Goal: Transaction & Acquisition: Book appointment/travel/reservation

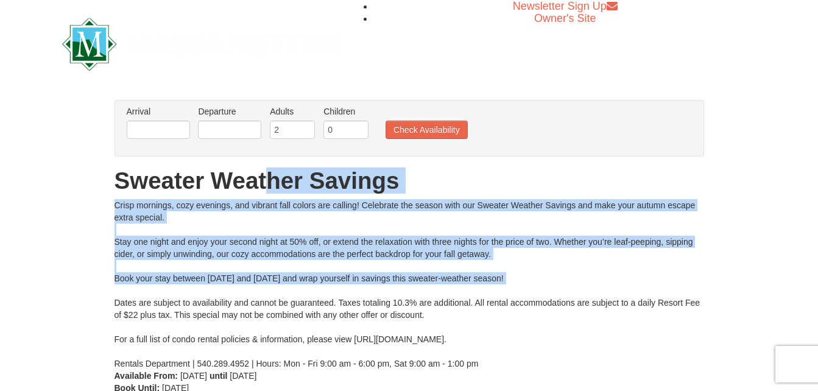
click at [205, 199] on div "From: To: Adults: 2 Children: 0 Change Arrival Please format dates MM/DD/YYYY P…" at bounding box center [410, 247] width 590 height 294
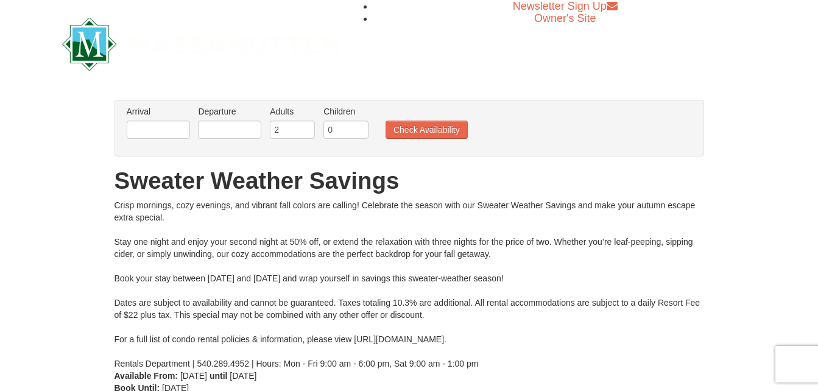
click at [12, 163] on div "× From: To: Adults: 2 Children: 0 Change Arrival Please format dates MM/DD/YYYY…" at bounding box center [409, 247] width 818 height 319
click at [155, 128] on input "text" at bounding box center [158, 130] width 63 height 18
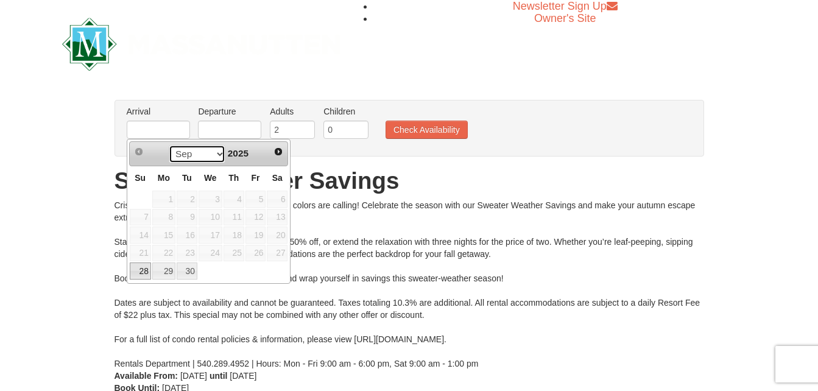
click at [218, 157] on select "Sep Oct" at bounding box center [197, 154] width 57 height 18
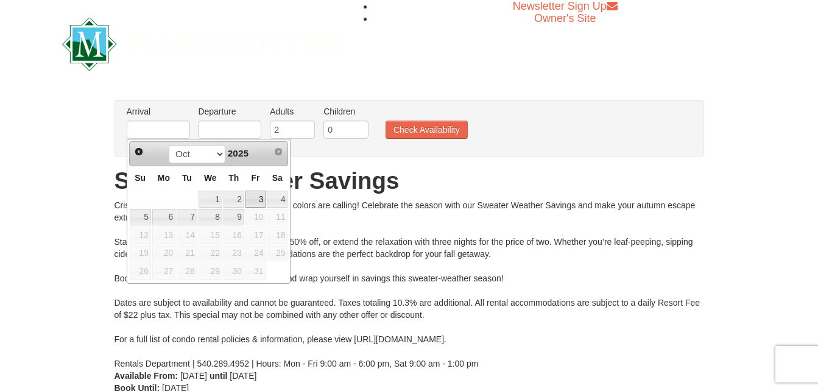
click at [257, 200] on link "3" at bounding box center [256, 199] width 21 height 17
type input "[DATE]"
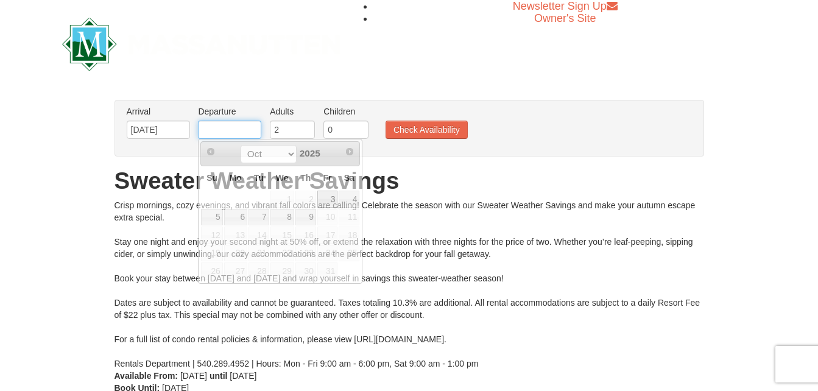
click at [233, 125] on input "text" at bounding box center [229, 130] width 63 height 18
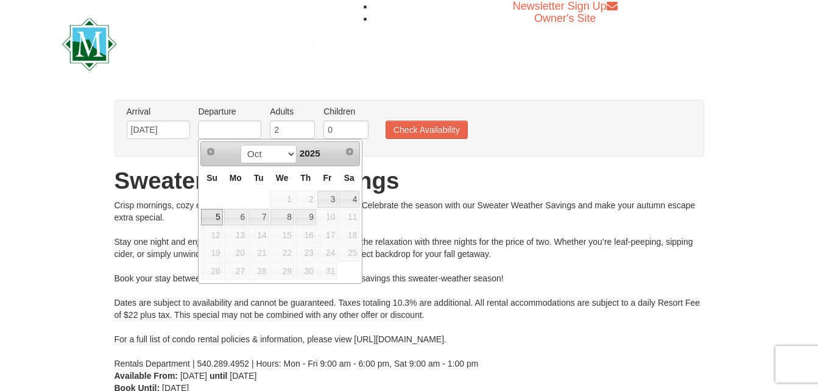
click at [214, 217] on link "5" at bounding box center [211, 217] width 21 height 17
type input "[DATE]"
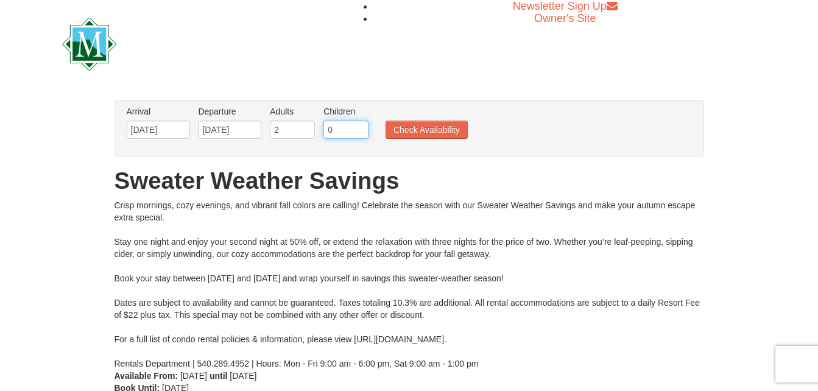
click at [339, 133] on input "0" at bounding box center [346, 130] width 45 height 18
type input "2"
click at [410, 126] on button "Check Availability" at bounding box center [427, 130] width 82 height 18
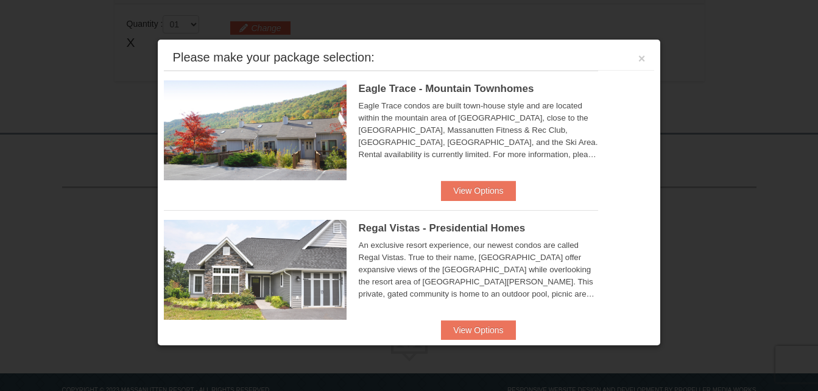
scroll to position [434, 0]
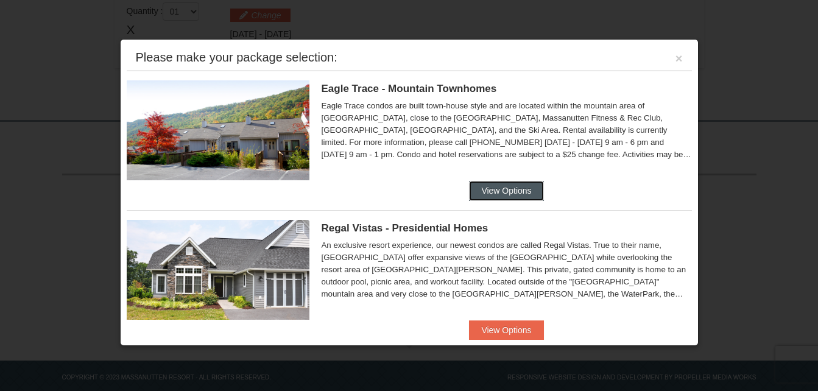
click at [520, 189] on button "View Options" at bounding box center [506, 191] width 74 height 20
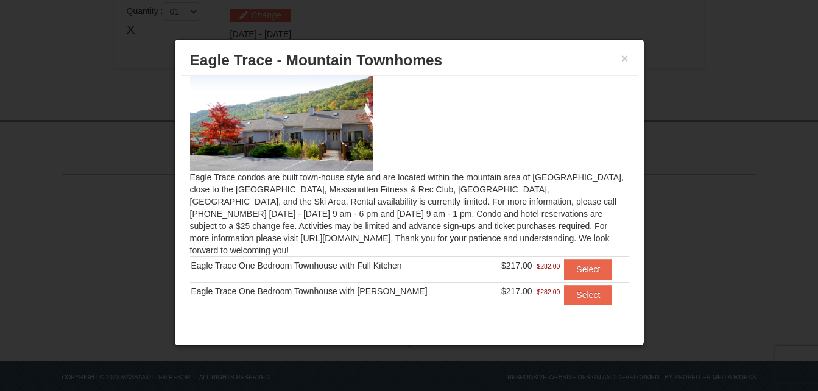
scroll to position [16, 0]
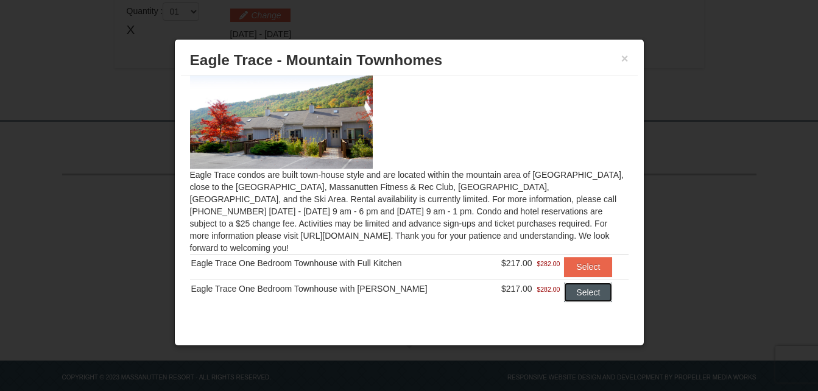
click at [580, 286] on button "Select" at bounding box center [588, 293] width 48 height 20
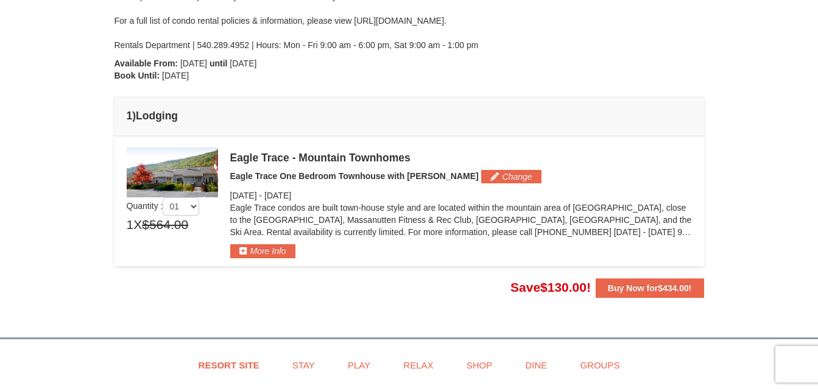
scroll to position [284, 0]
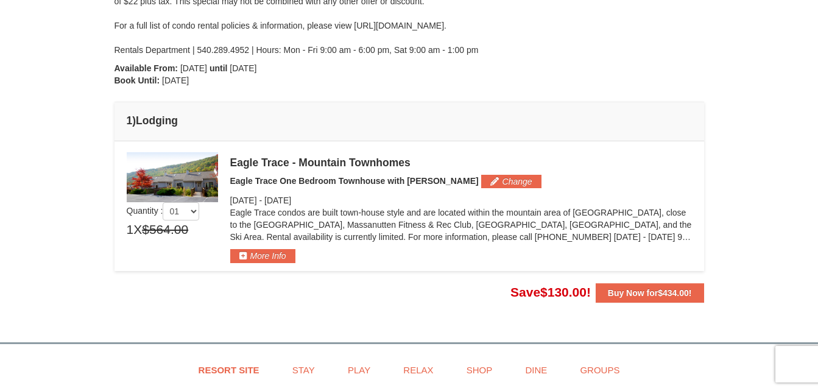
click at [176, 190] on img at bounding box center [172, 177] width 91 height 50
click at [269, 258] on button "More Info" at bounding box center [262, 255] width 65 height 13
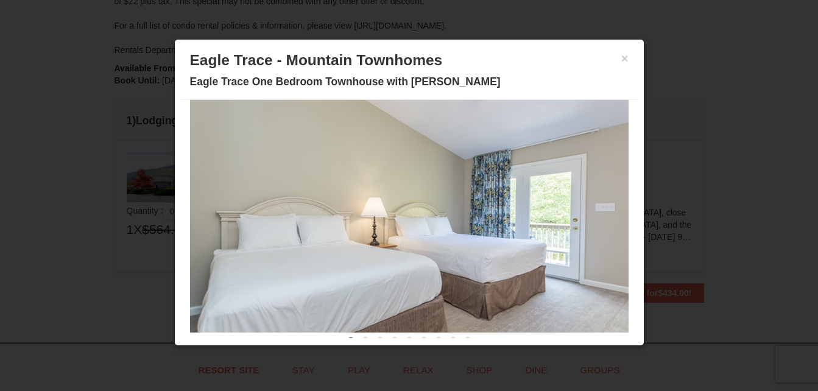
scroll to position [69, 0]
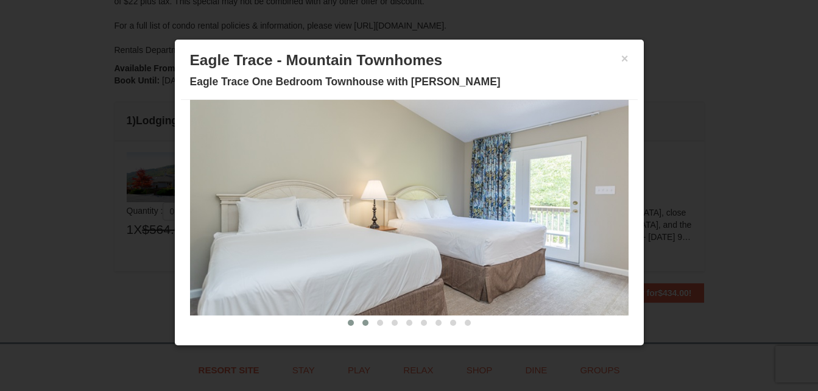
click at [361, 322] on button at bounding box center [365, 323] width 15 height 12
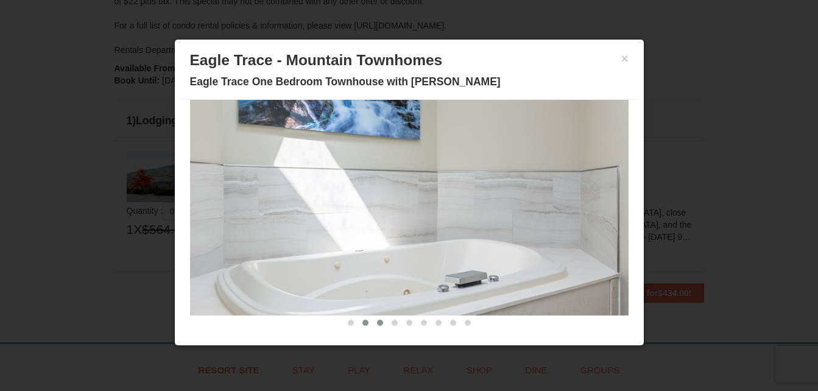
click at [377, 321] on span at bounding box center [380, 323] width 6 height 6
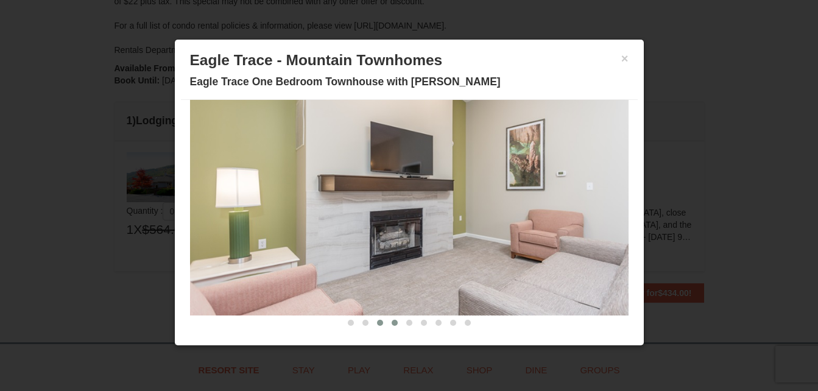
click at [389, 322] on button at bounding box center [395, 323] width 15 height 12
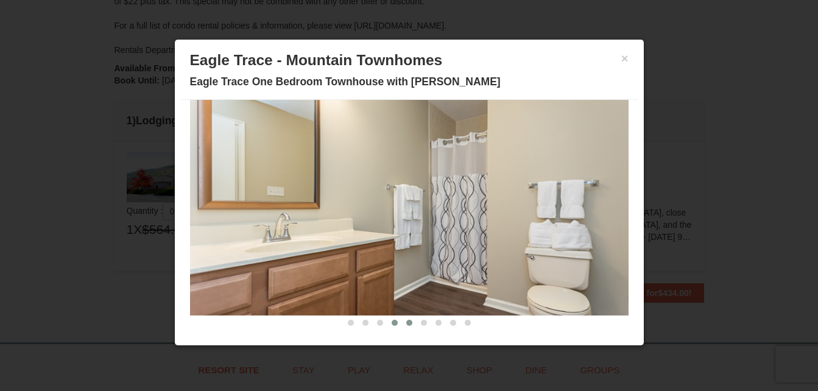
click at [402, 327] on button at bounding box center [409, 323] width 15 height 12
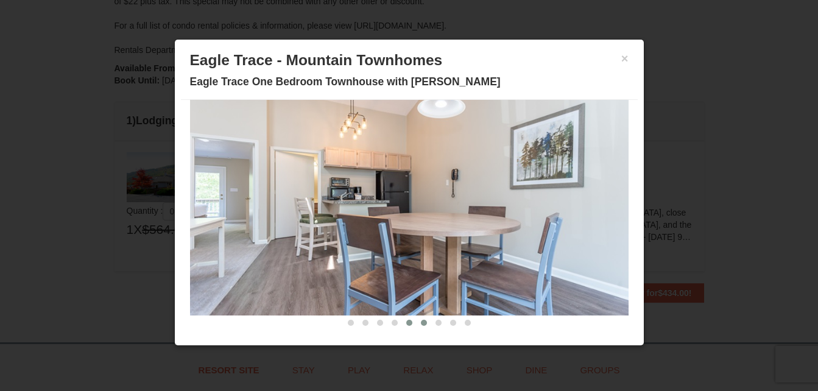
click at [421, 324] on span at bounding box center [424, 323] width 6 height 6
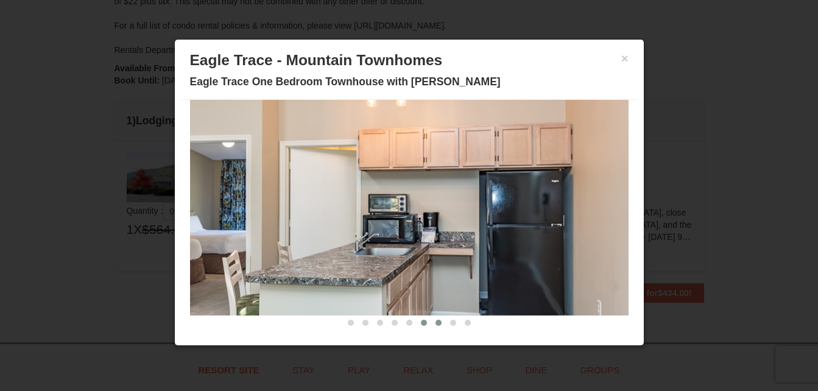
click at [436, 322] on span at bounding box center [439, 323] width 6 height 6
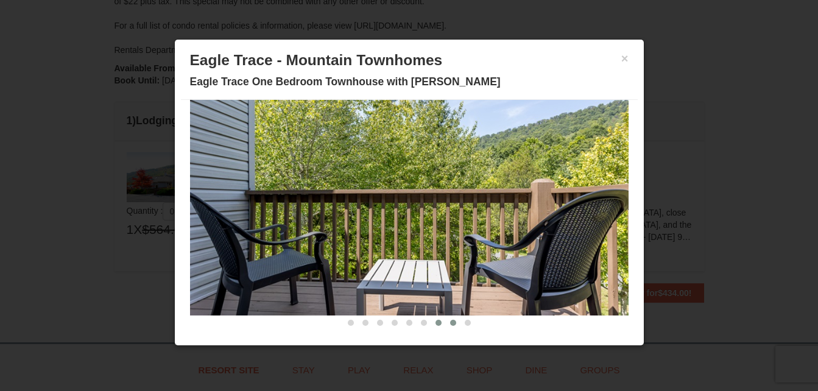
click at [446, 320] on button at bounding box center [453, 323] width 15 height 12
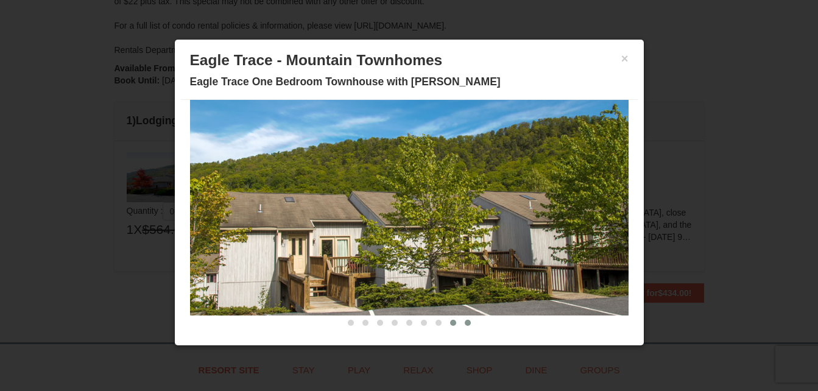
click at [465, 320] on span at bounding box center [468, 323] width 6 height 6
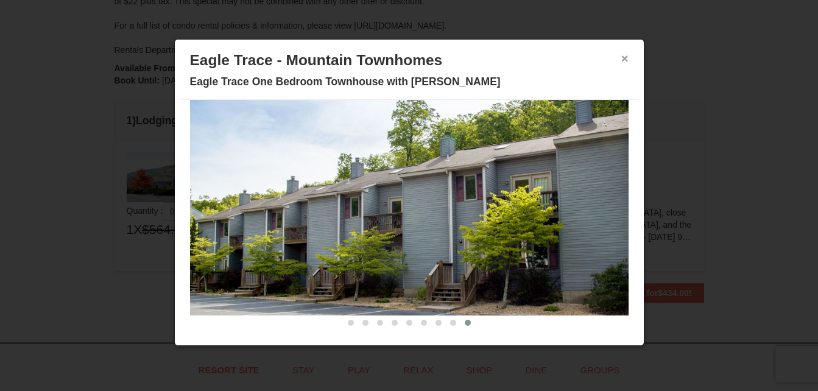
click at [622, 58] on button "×" at bounding box center [625, 58] width 7 height 12
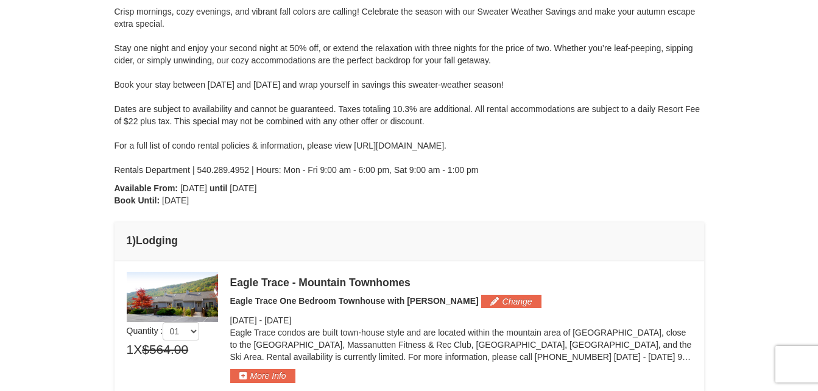
scroll to position [162, 0]
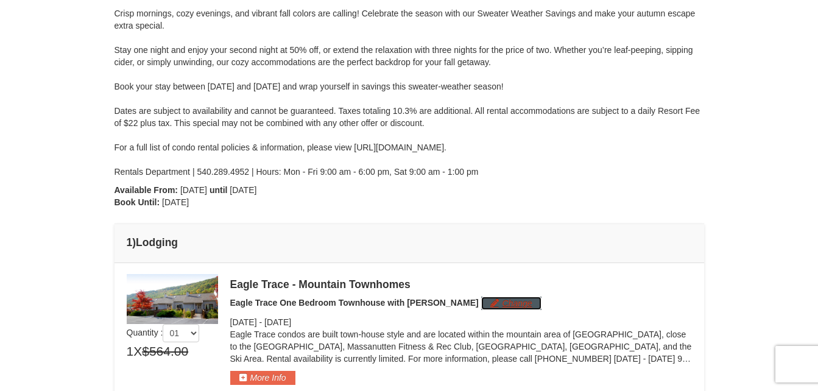
click at [481, 298] on button "Change" at bounding box center [511, 303] width 60 height 13
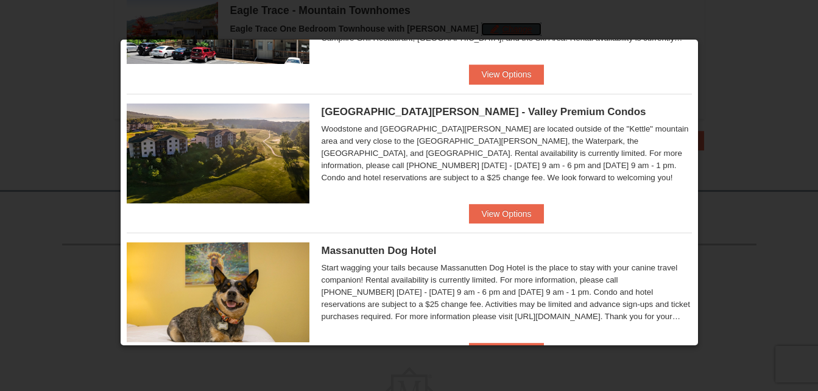
scroll to position [119, 0]
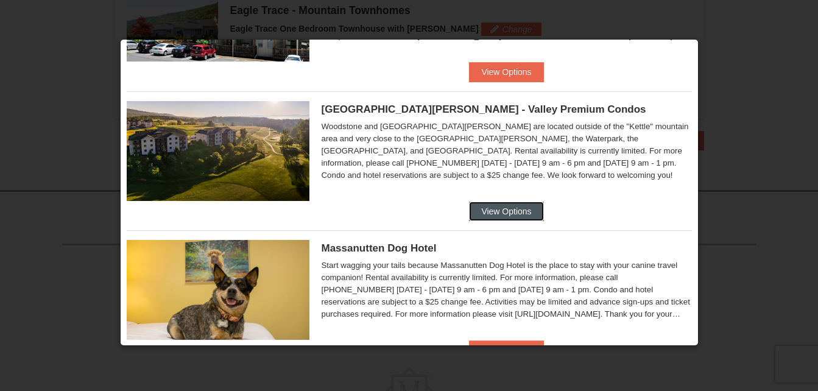
click at [502, 218] on button "View Options" at bounding box center [506, 212] width 74 height 20
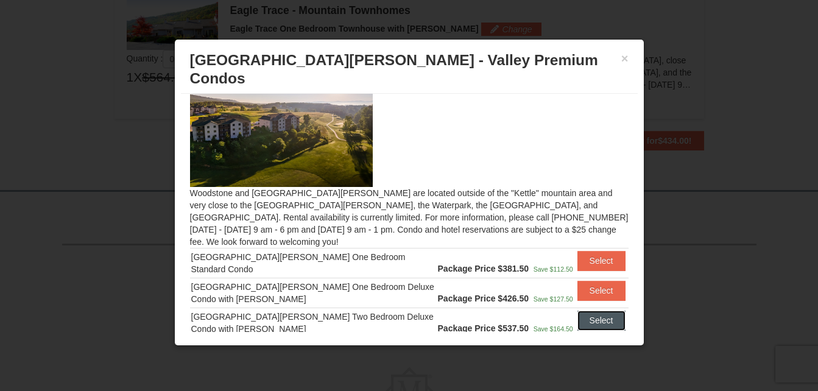
click at [605, 311] on button "Select" at bounding box center [602, 321] width 48 height 20
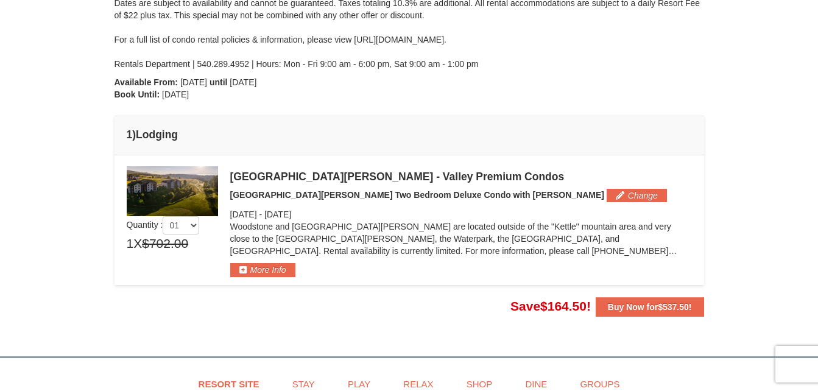
scroll to position [271, 0]
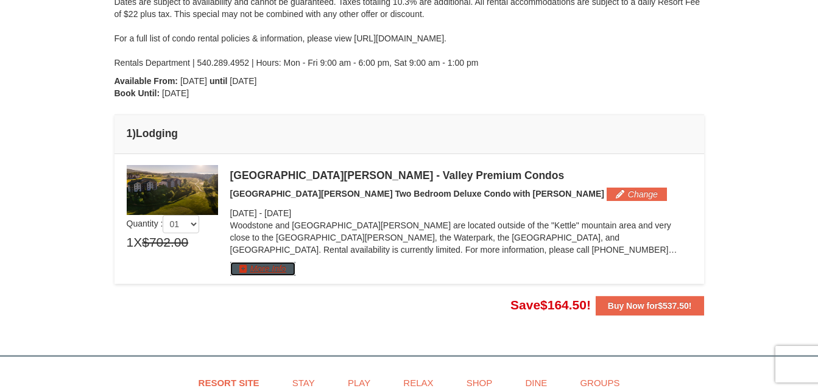
click at [263, 271] on button "More Info" at bounding box center [262, 268] width 65 height 13
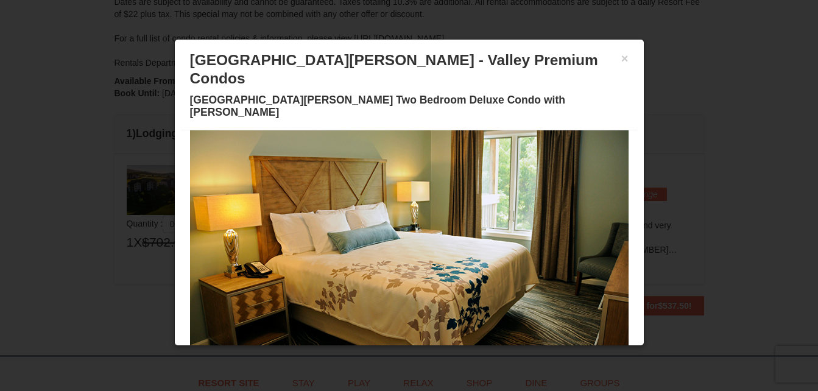
scroll to position [69, 0]
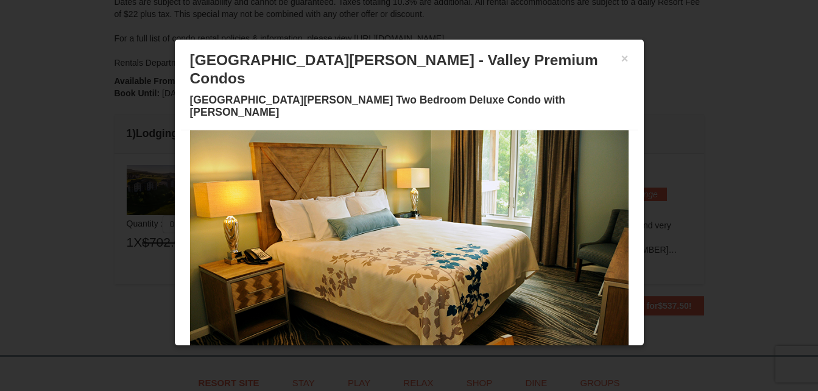
click at [330, 347] on button at bounding box center [336, 353] width 15 height 12
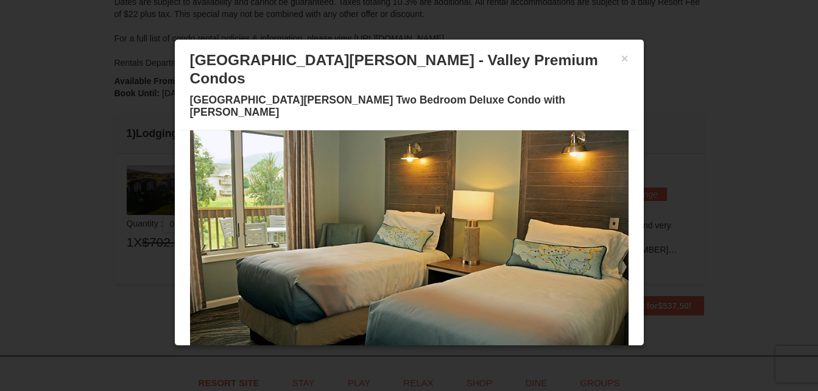
click at [348, 350] on span at bounding box center [351, 353] width 6 height 6
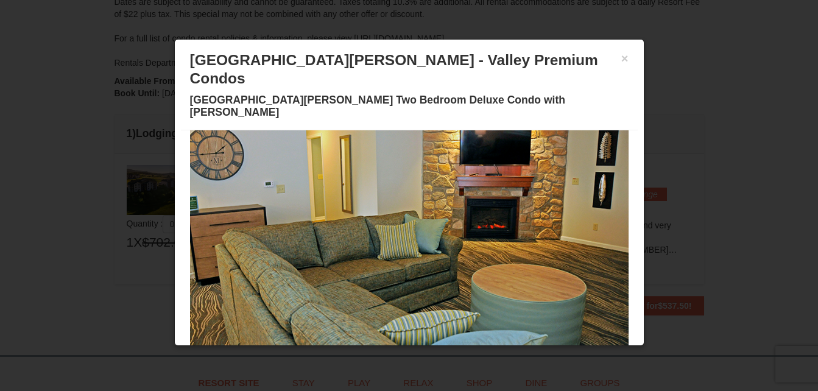
click at [363, 350] on span at bounding box center [366, 353] width 6 height 6
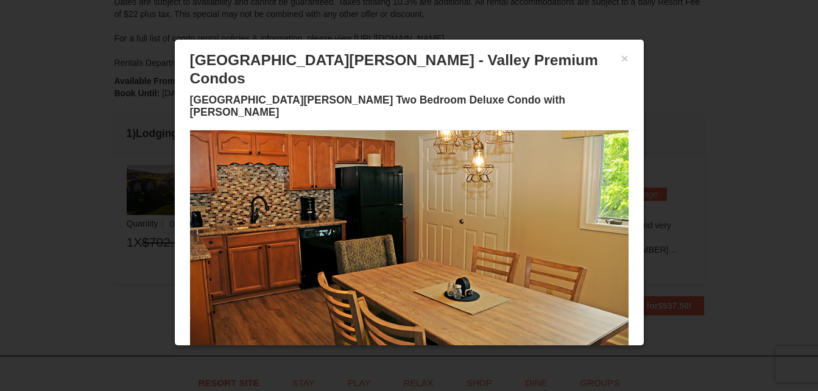
click at [377, 350] on span at bounding box center [380, 353] width 6 height 6
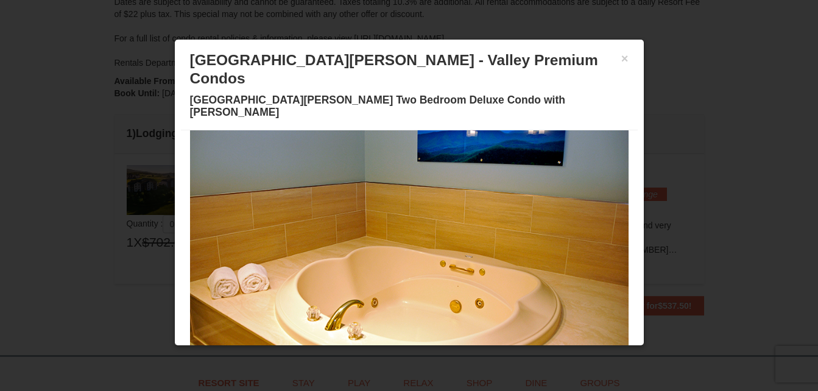
click at [392, 350] on span at bounding box center [395, 353] width 6 height 6
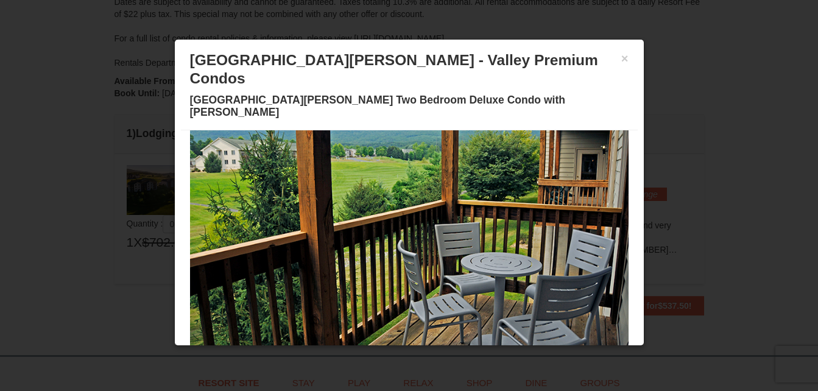
click at [403, 347] on button at bounding box center [409, 353] width 15 height 12
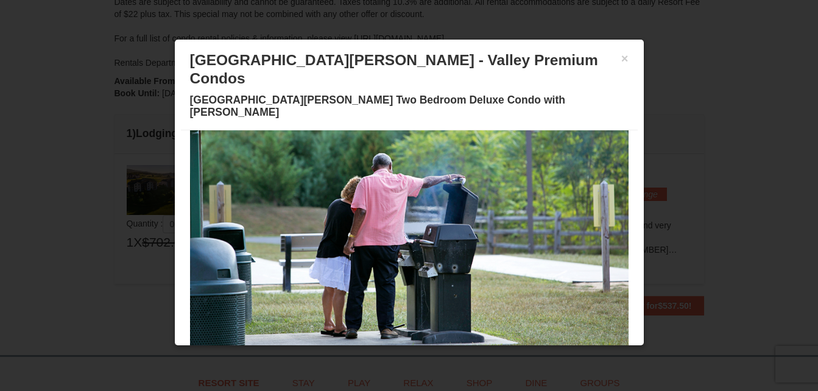
click at [417, 347] on button at bounding box center [424, 353] width 15 height 12
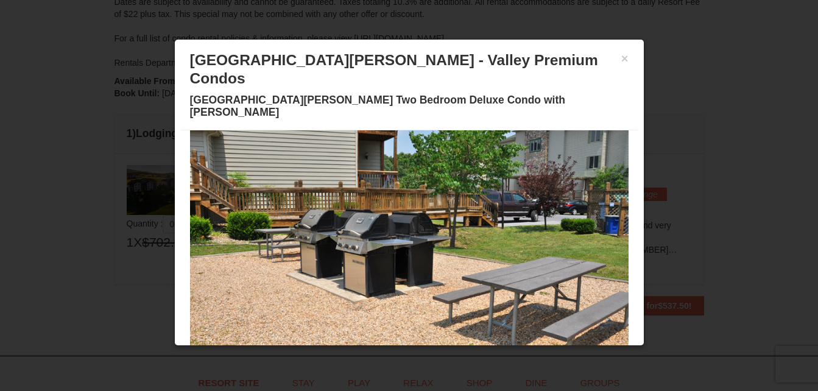
click at [436, 350] on span at bounding box center [439, 353] width 6 height 6
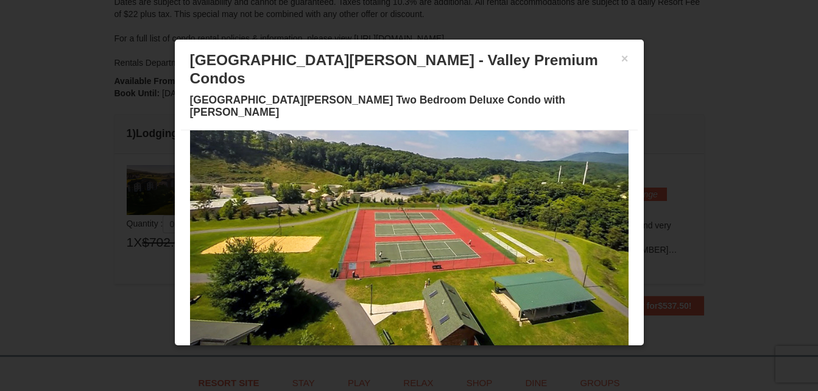
click at [450, 350] on span at bounding box center [453, 353] width 6 height 6
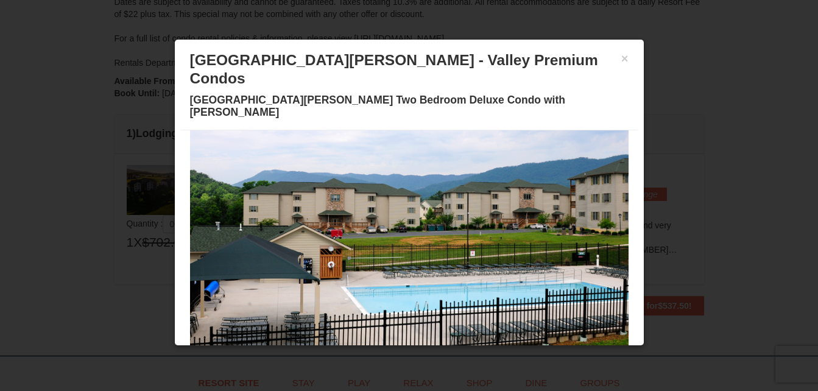
click at [461, 347] on button at bounding box center [468, 353] width 15 height 12
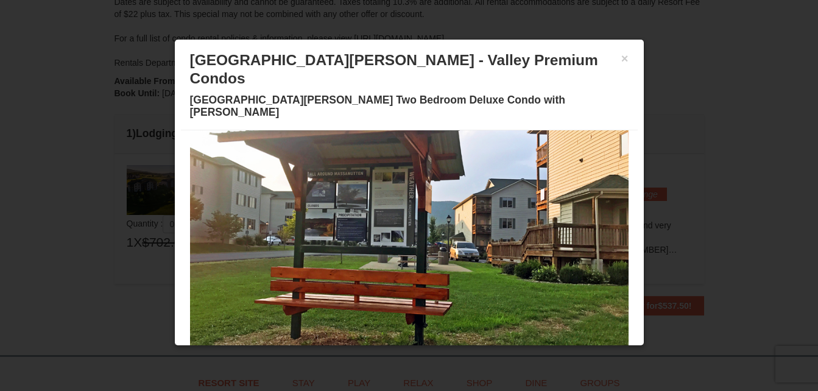
click at [475, 347] on button at bounding box center [482, 353] width 15 height 12
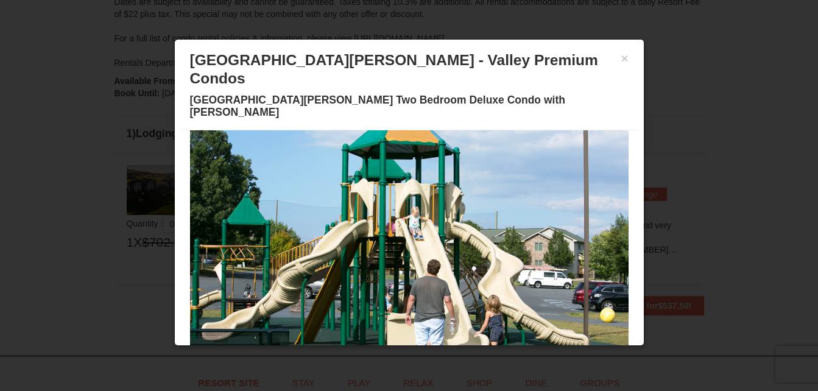
click at [494, 350] on span at bounding box center [497, 353] width 6 height 6
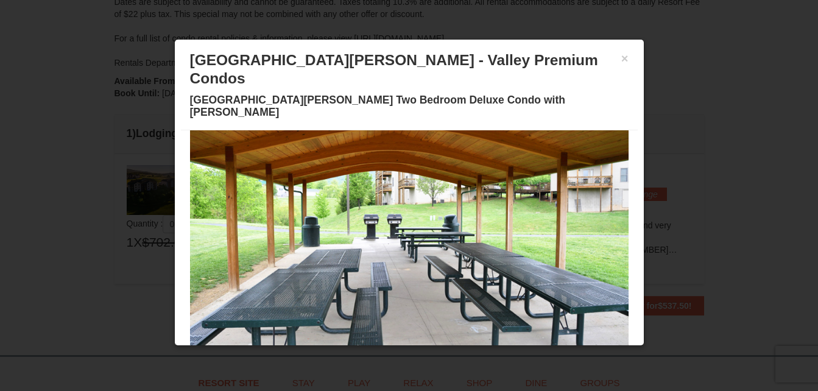
click at [314, 347] on button at bounding box center [321, 353] width 15 height 12
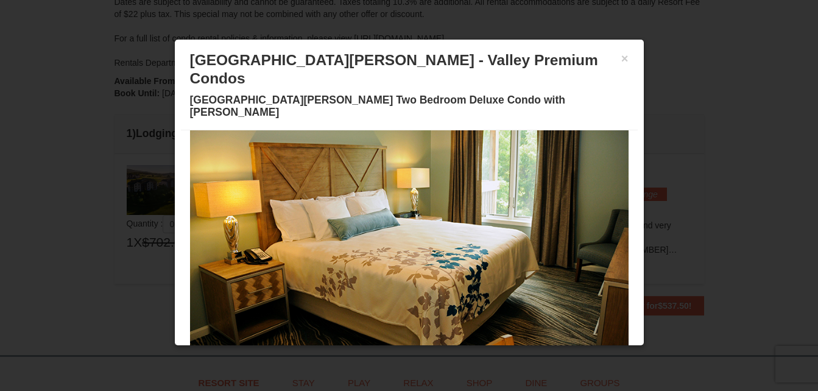
click at [333, 350] on span at bounding box center [336, 353] width 6 height 6
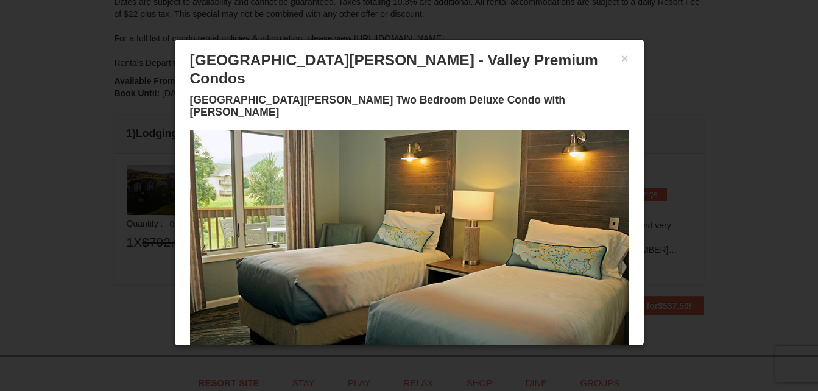
click at [348, 350] on span at bounding box center [351, 353] width 6 height 6
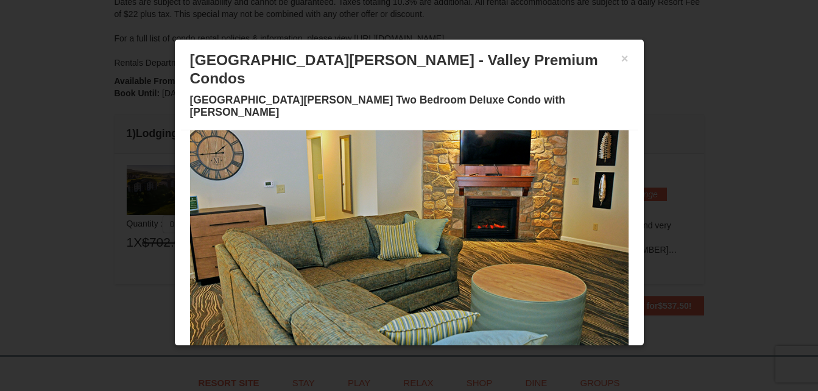
click at [363, 350] on span at bounding box center [366, 353] width 6 height 6
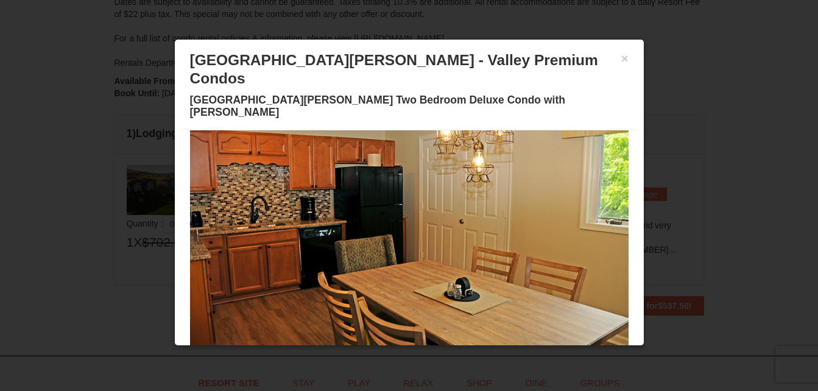
click at [377, 350] on span at bounding box center [380, 353] width 6 height 6
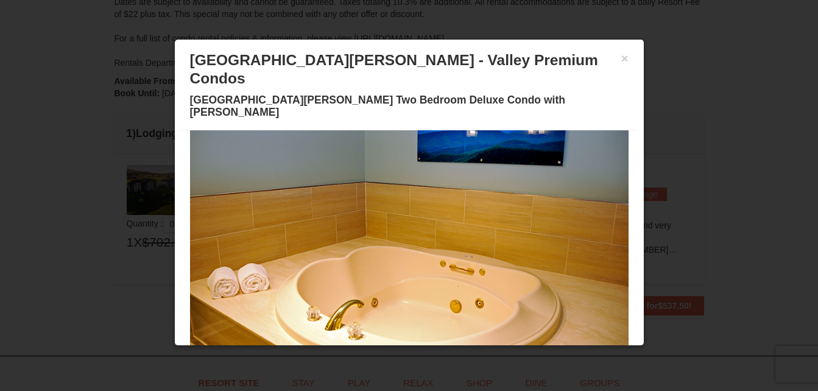
click at [388, 347] on button at bounding box center [395, 353] width 15 height 12
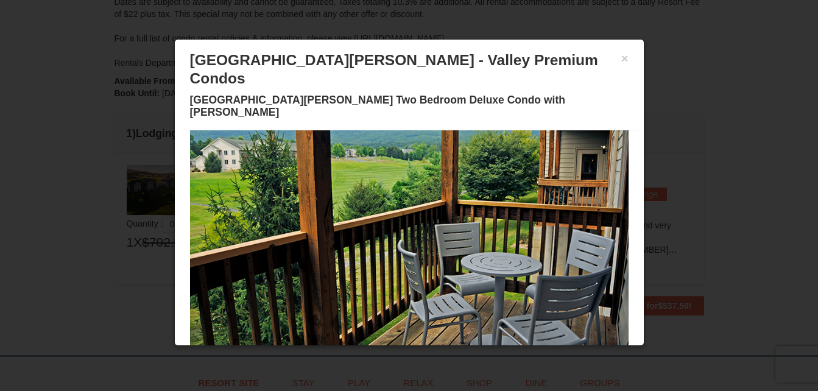
click at [402, 347] on button at bounding box center [409, 353] width 15 height 12
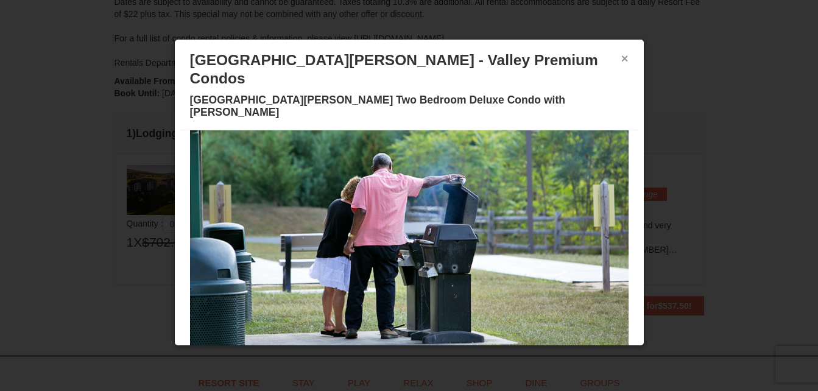
click at [622, 56] on button "×" at bounding box center [625, 58] width 7 height 12
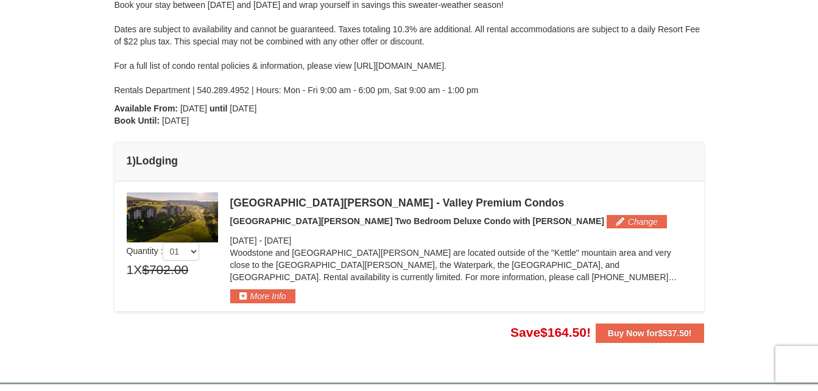
scroll to position [265, 0]
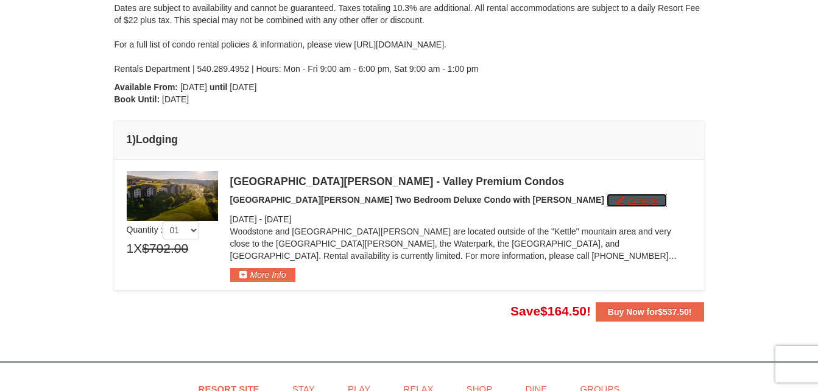
click at [607, 198] on button "Change" at bounding box center [637, 200] width 60 height 13
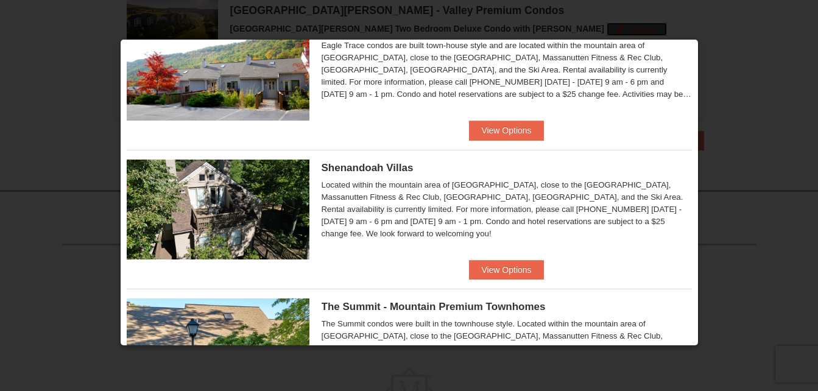
scroll to position [447, 0]
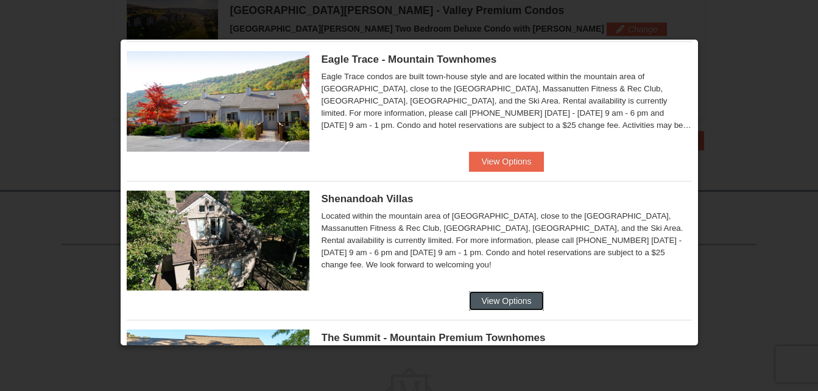
click at [520, 300] on button "View Options" at bounding box center [506, 301] width 74 height 20
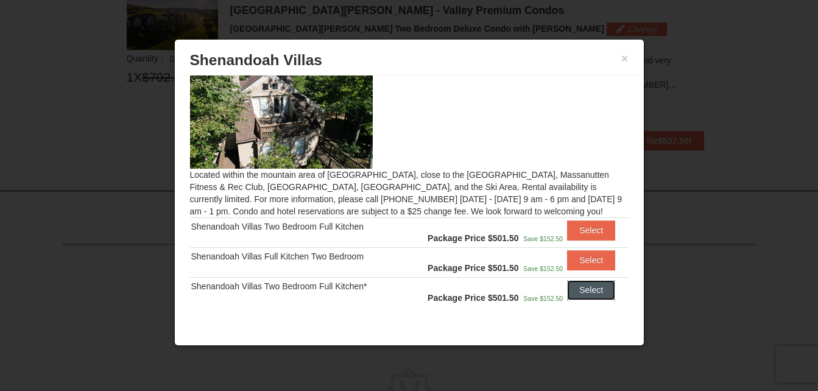
click at [573, 285] on button "Select" at bounding box center [591, 290] width 48 height 20
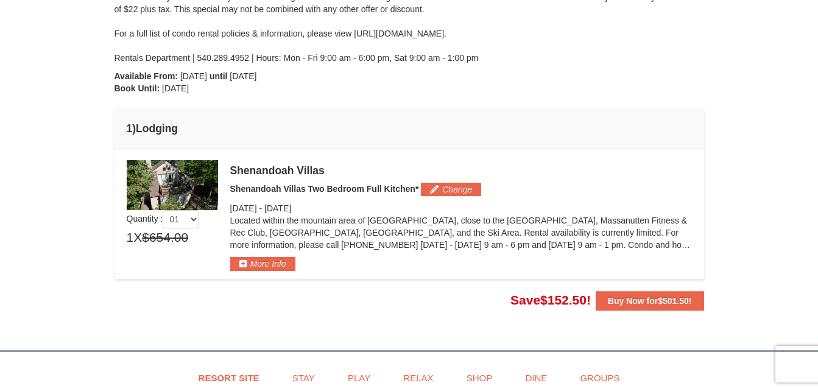
scroll to position [268, 0]
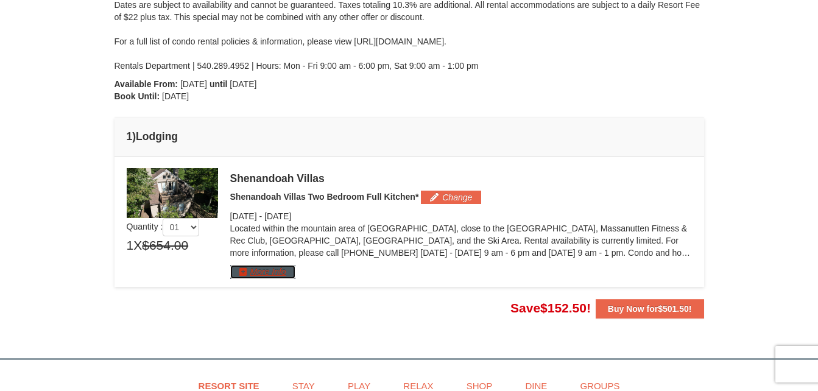
click at [260, 277] on button "More Info" at bounding box center [262, 271] width 65 height 13
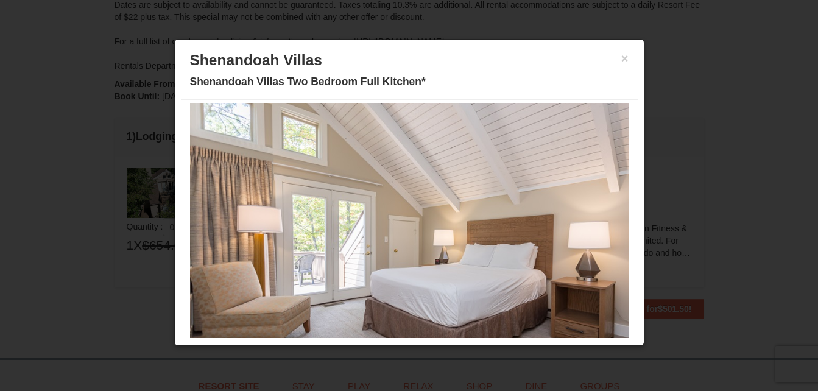
scroll to position [69, 0]
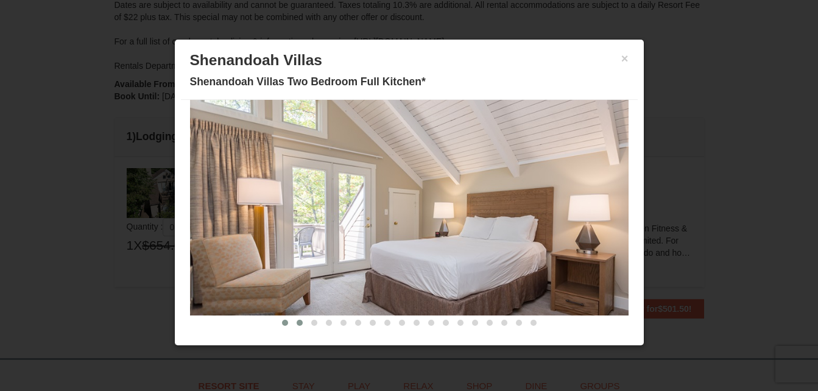
click at [297, 323] on span at bounding box center [300, 323] width 6 height 6
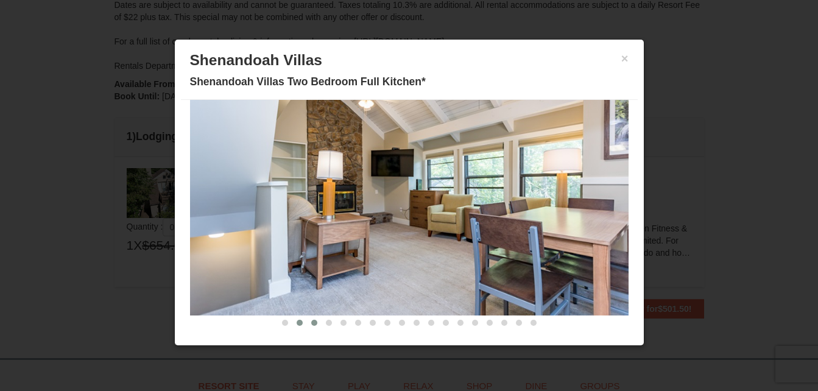
click at [307, 319] on button at bounding box center [314, 323] width 15 height 12
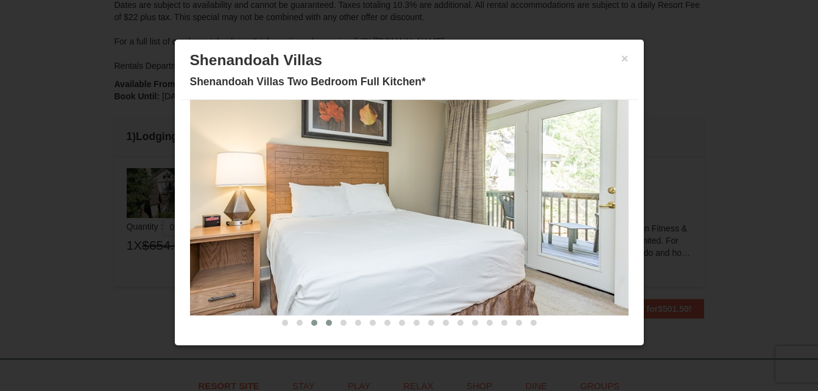
click at [322, 319] on button at bounding box center [329, 323] width 15 height 12
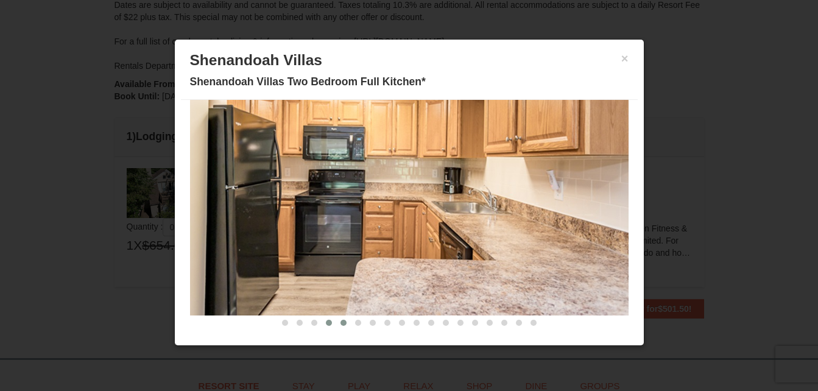
click at [336, 319] on button at bounding box center [343, 323] width 15 height 12
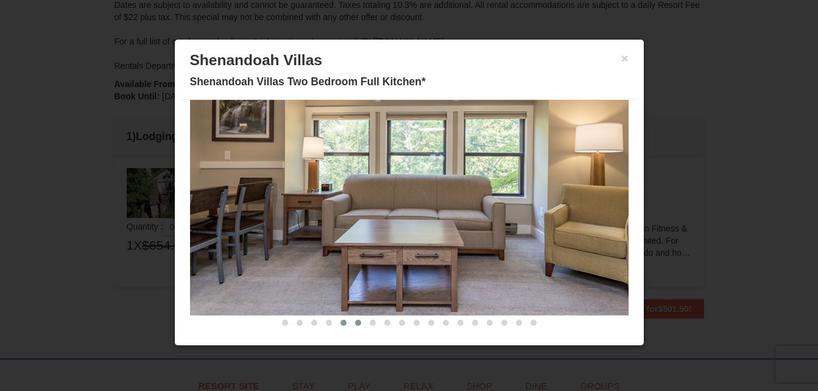
click at [351, 322] on button at bounding box center [358, 323] width 15 height 12
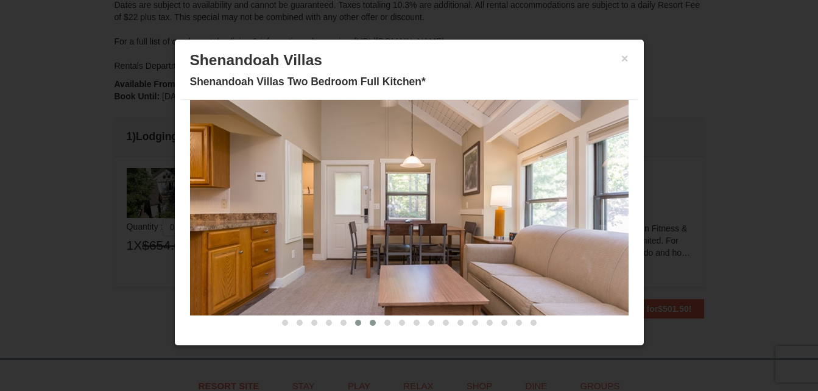
click at [370, 324] on span at bounding box center [373, 323] width 6 height 6
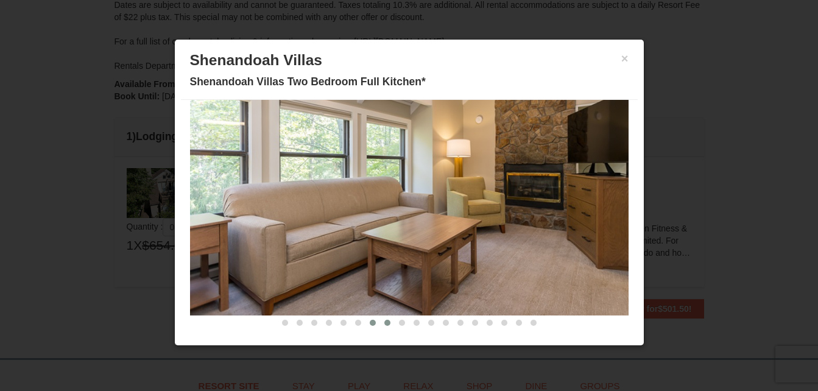
click at [385, 322] on span at bounding box center [388, 323] width 6 height 6
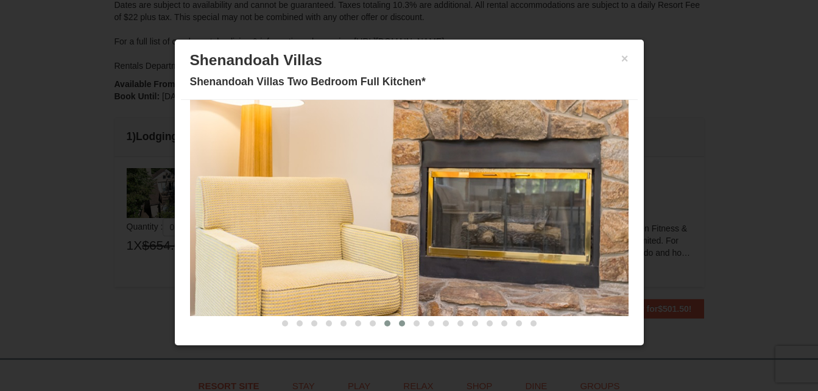
click at [395, 319] on button at bounding box center [402, 324] width 15 height 12
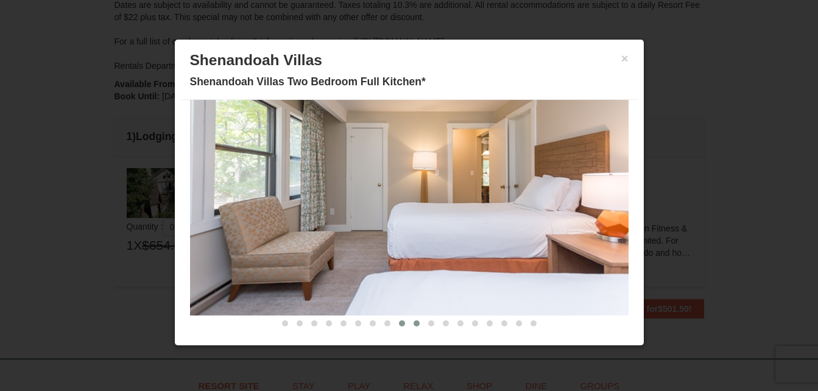
click at [414, 323] on span at bounding box center [417, 324] width 6 height 6
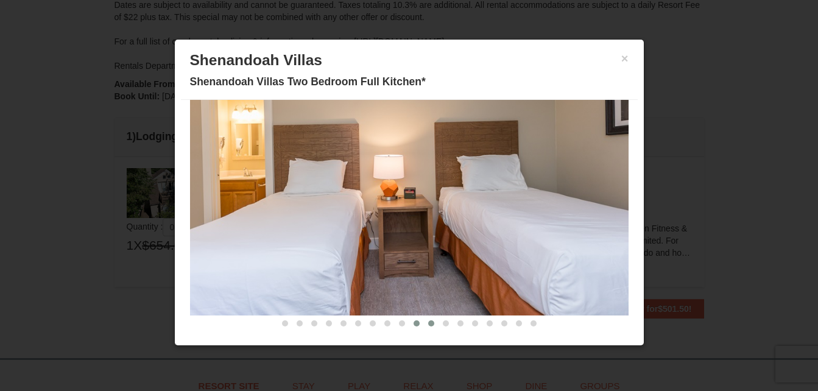
click at [428, 322] on span at bounding box center [431, 324] width 6 height 6
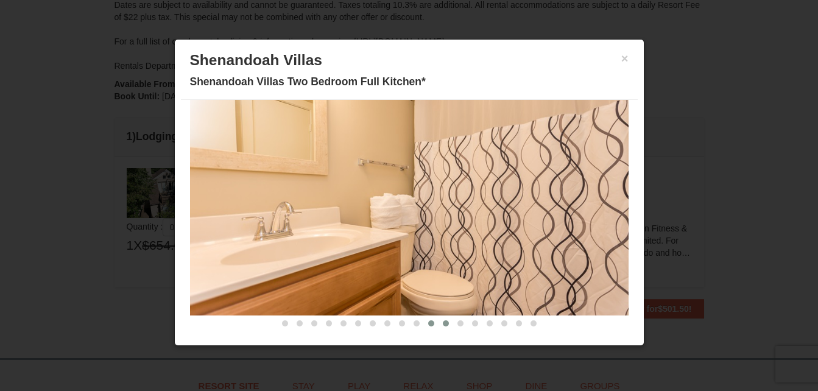
click at [443, 323] on span at bounding box center [446, 324] width 6 height 6
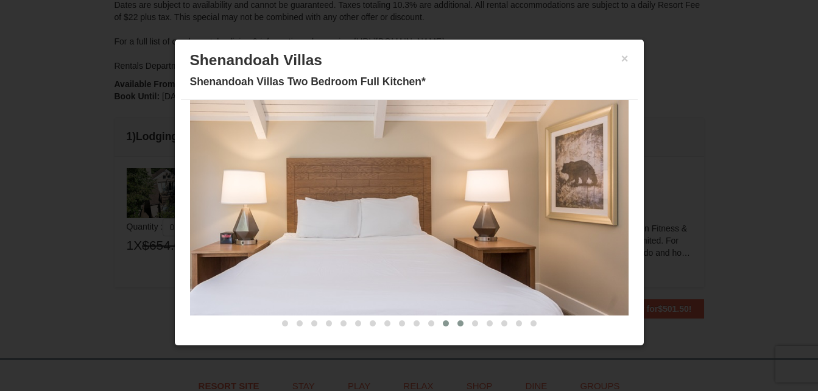
click at [458, 323] on span at bounding box center [461, 324] width 6 height 6
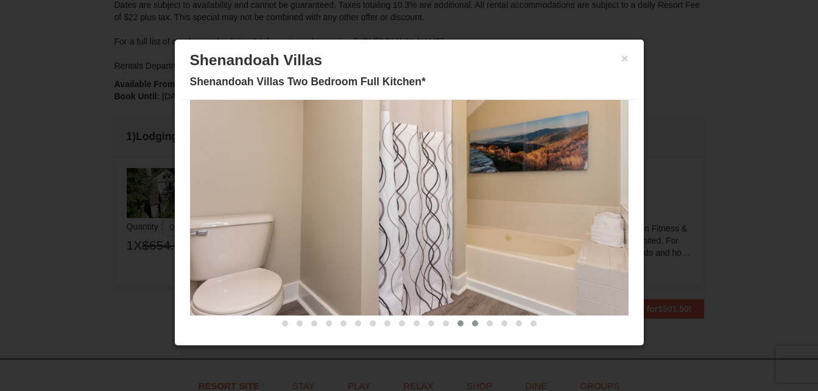
click at [468, 325] on button at bounding box center [475, 324] width 15 height 12
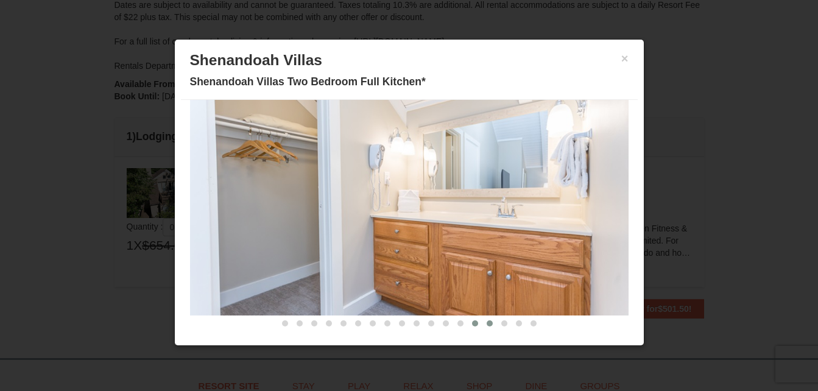
click at [487, 323] on span at bounding box center [490, 324] width 6 height 6
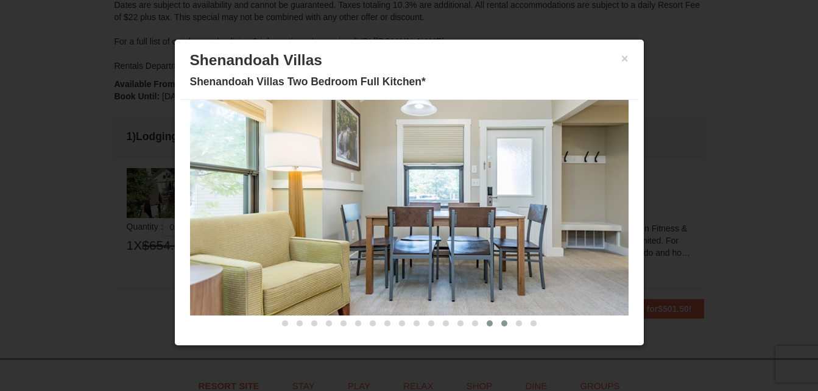
click at [502, 321] on span at bounding box center [505, 324] width 6 height 6
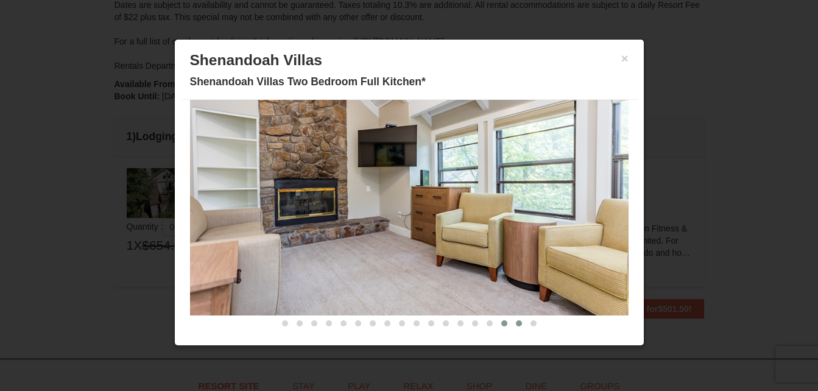
click at [516, 323] on span at bounding box center [519, 324] width 6 height 6
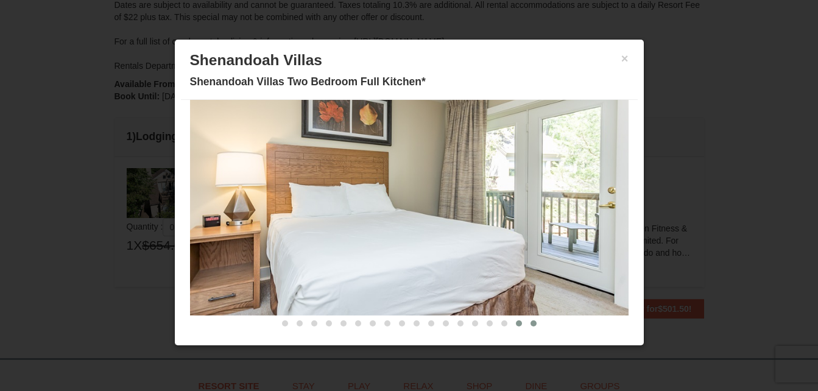
click at [531, 324] on span at bounding box center [534, 324] width 6 height 6
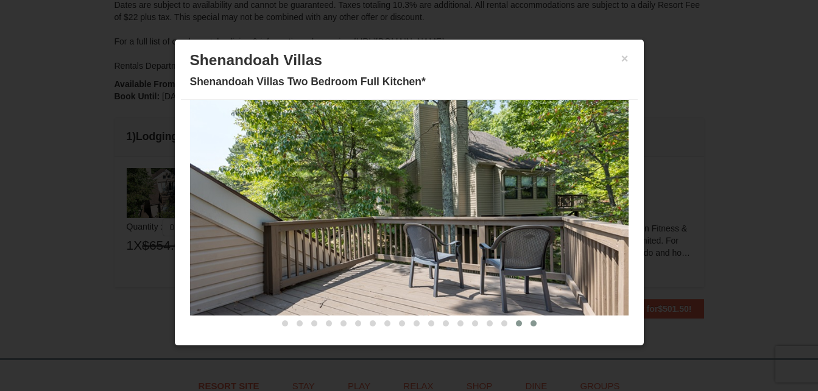
click at [512, 319] on button at bounding box center [519, 324] width 15 height 12
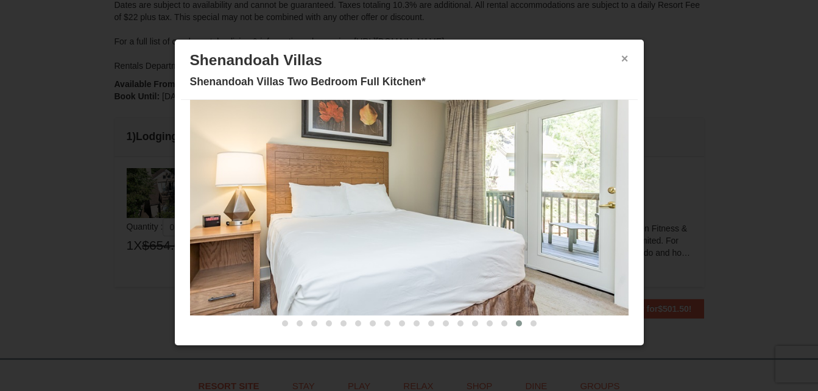
click at [622, 62] on button "×" at bounding box center [625, 58] width 7 height 12
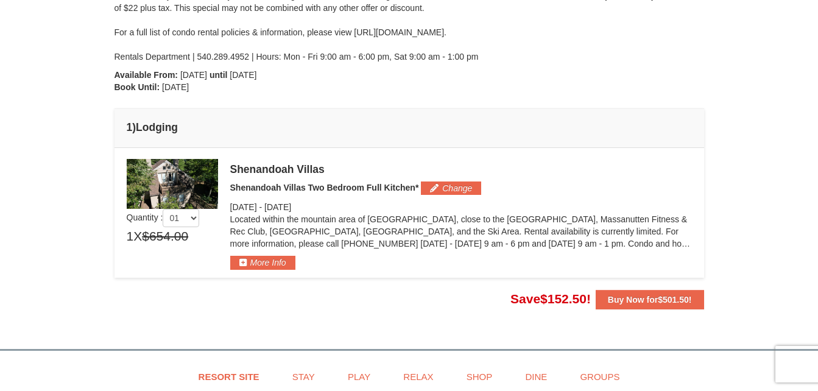
scroll to position [284, 0]
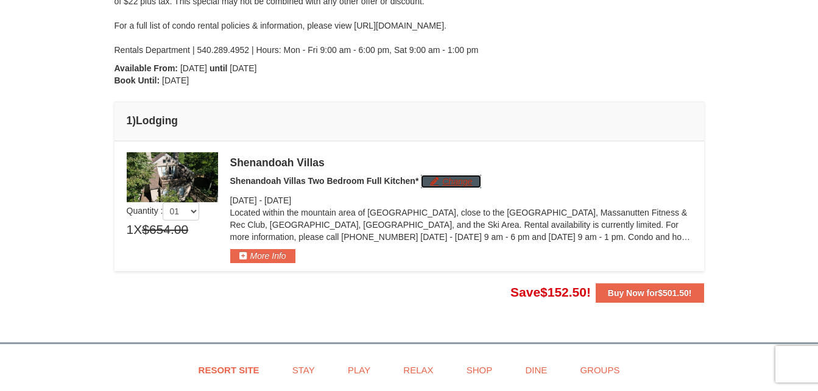
click at [461, 184] on button "Change" at bounding box center [451, 181] width 60 height 13
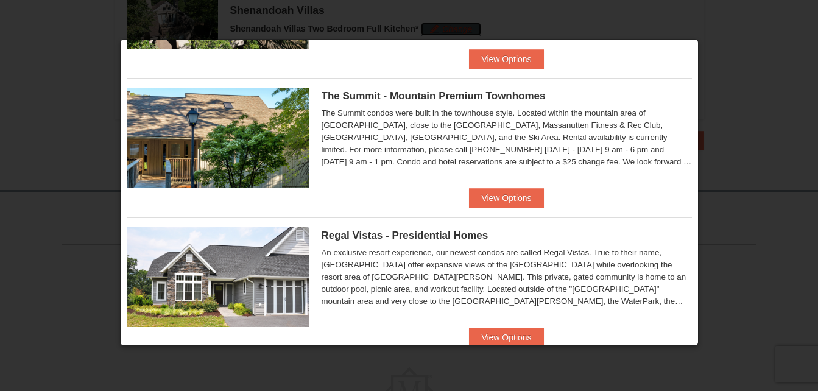
scroll to position [718, 0]
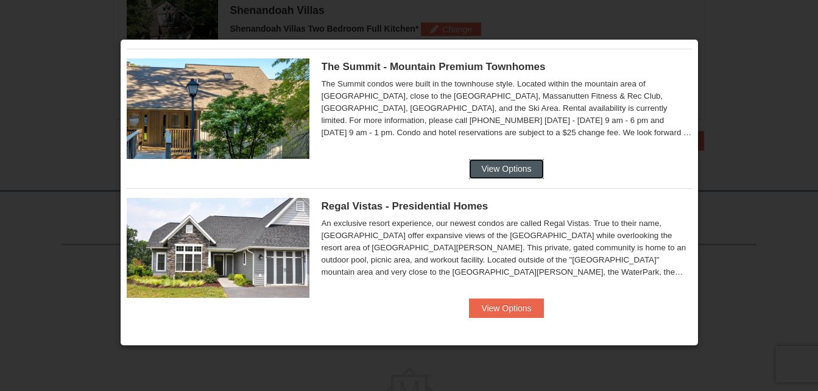
click at [517, 170] on button "View Options" at bounding box center [506, 169] width 74 height 20
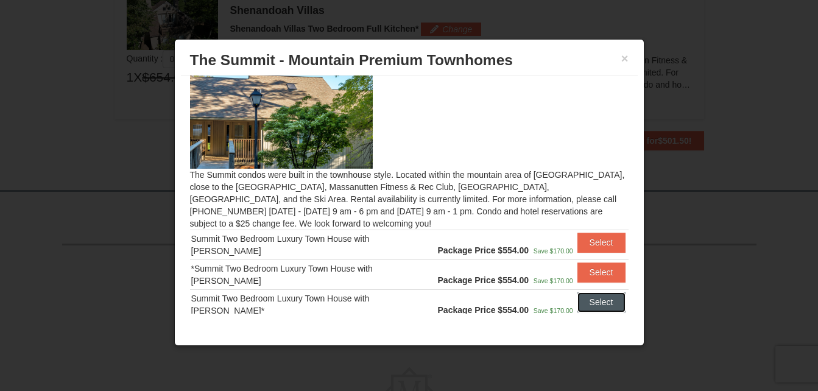
click at [582, 301] on button "Select" at bounding box center [602, 303] width 48 height 20
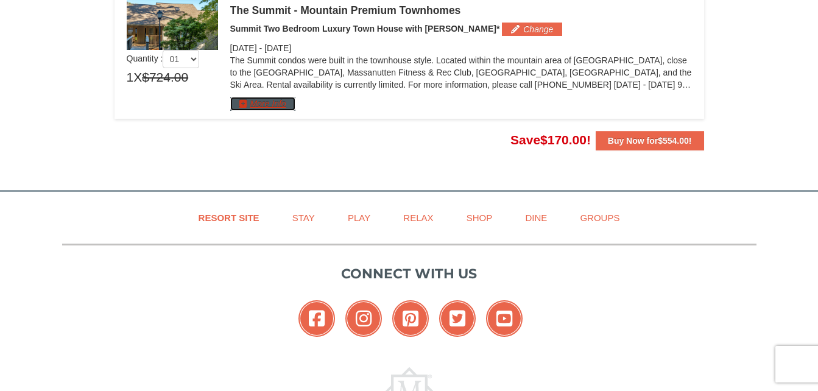
click at [274, 105] on button "More Info" at bounding box center [262, 103] width 65 height 13
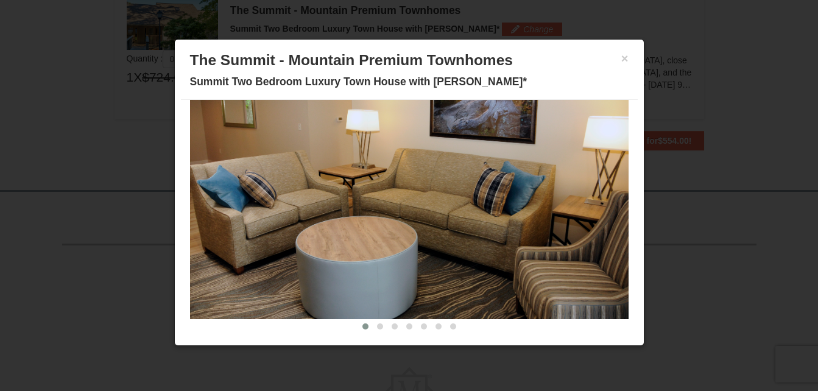
scroll to position [69, 0]
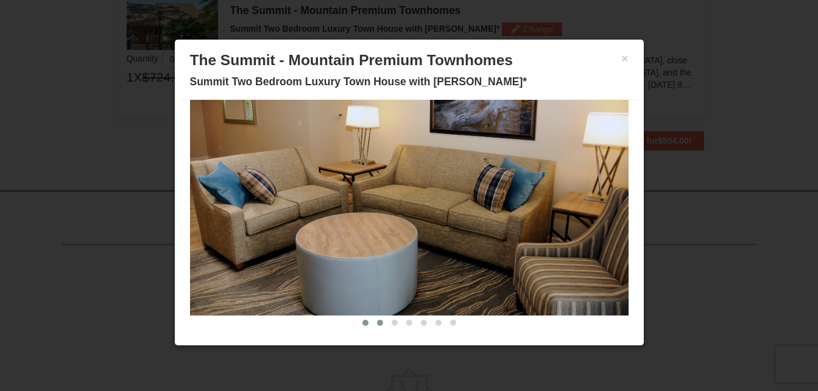
click at [373, 318] on button at bounding box center [380, 323] width 15 height 12
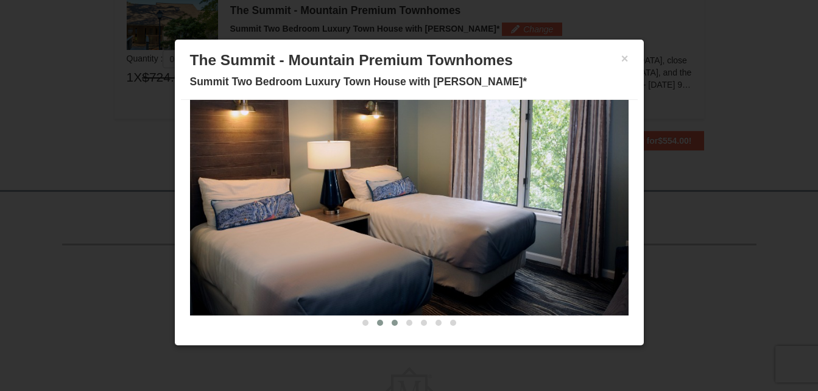
click at [392, 324] on span at bounding box center [395, 323] width 6 height 6
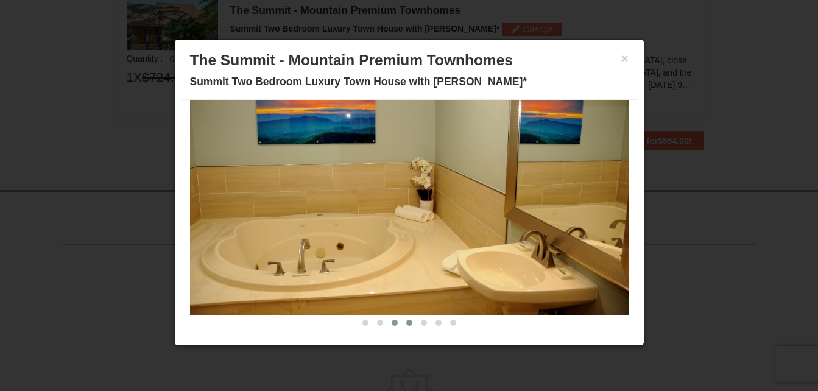
click at [406, 324] on span at bounding box center [409, 323] width 6 height 6
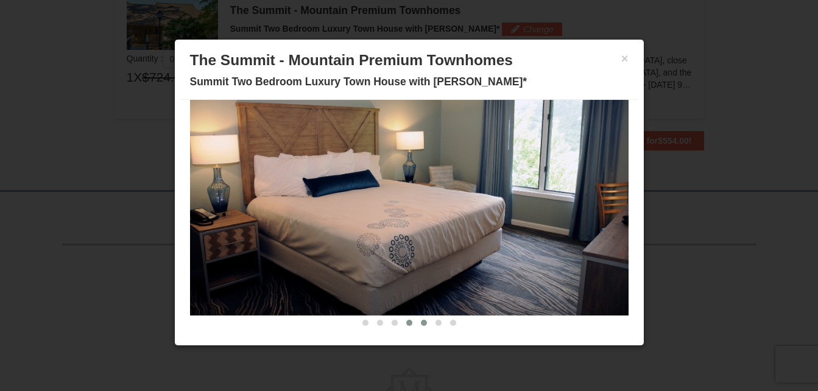
click at [421, 323] on span at bounding box center [424, 323] width 6 height 6
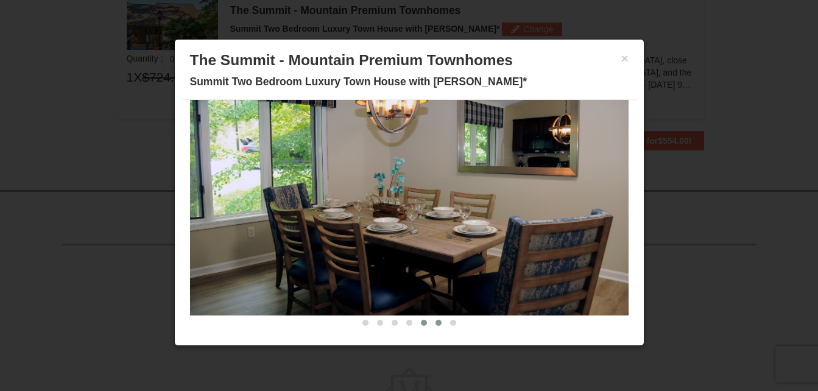
click at [436, 323] on span at bounding box center [439, 323] width 6 height 6
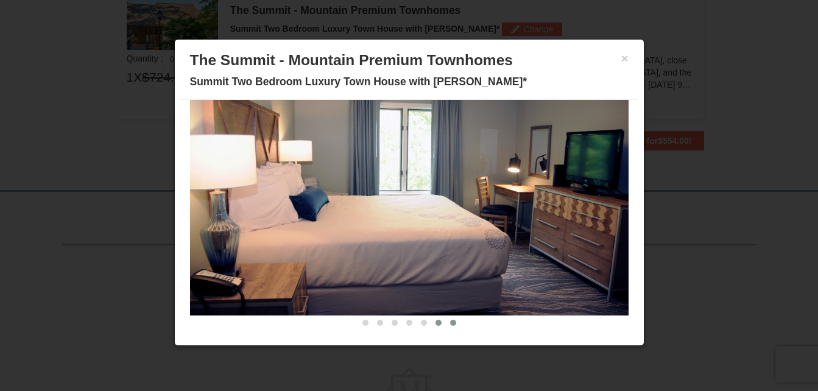
click at [450, 323] on span at bounding box center [453, 323] width 6 height 6
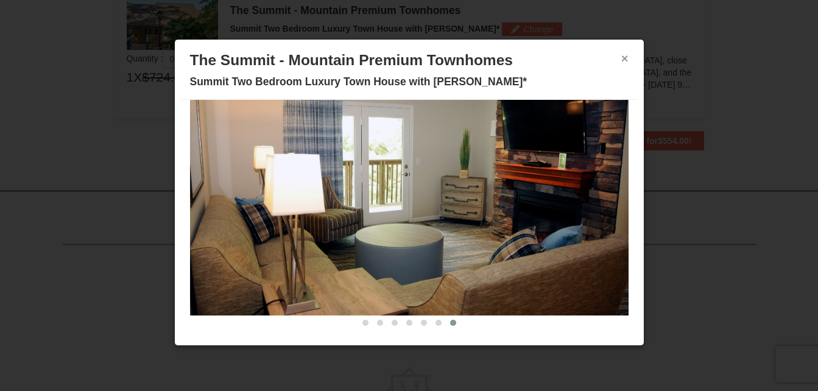
click at [622, 62] on button "×" at bounding box center [625, 58] width 7 height 12
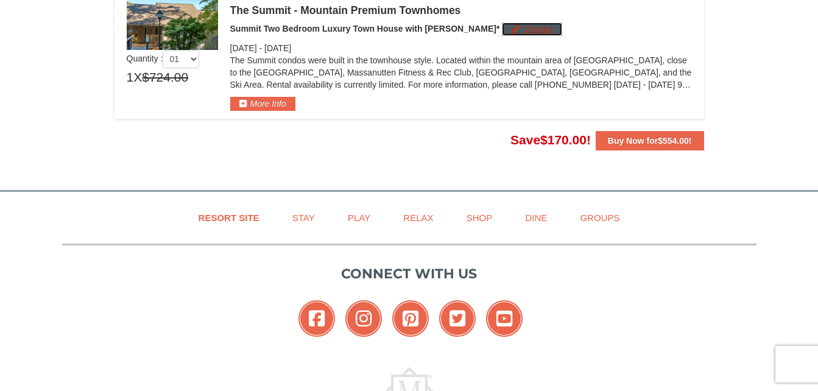
click at [510, 25] on button "Change" at bounding box center [532, 29] width 60 height 13
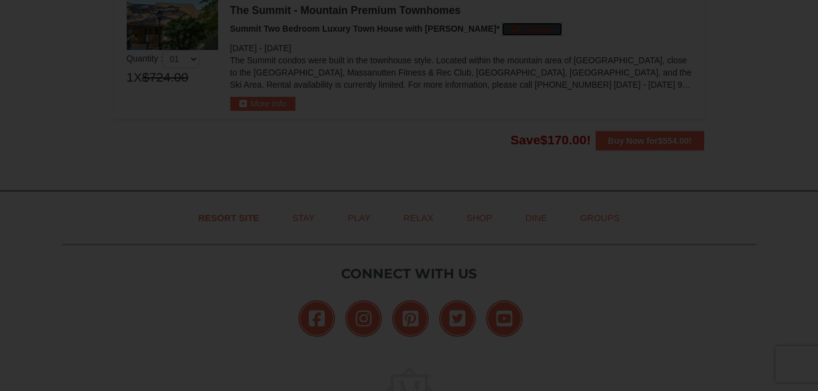
scroll to position [0, 0]
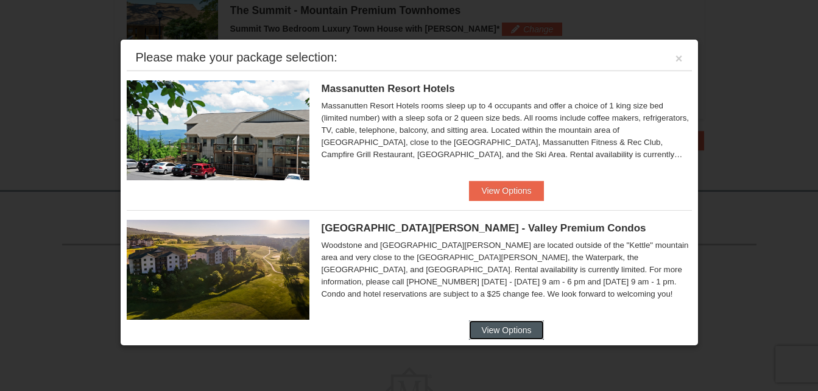
click at [519, 338] on button "View Options" at bounding box center [506, 331] width 74 height 20
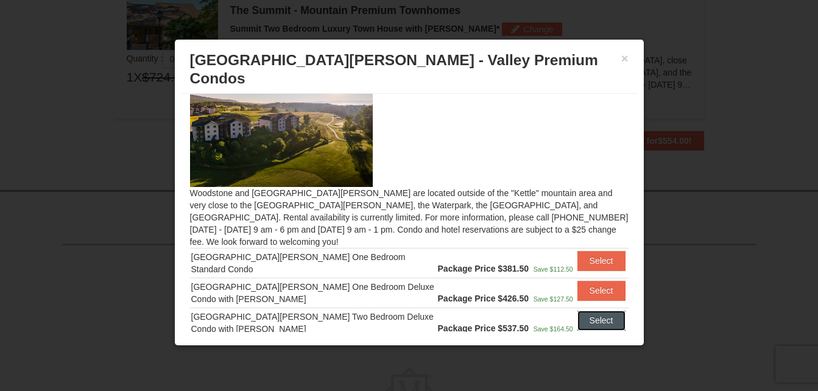
click at [591, 311] on button "Select" at bounding box center [602, 321] width 48 height 20
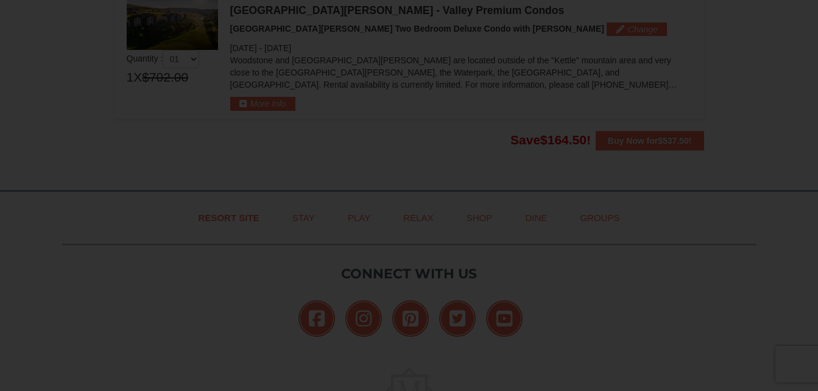
click at [591, 304] on div at bounding box center [409, 195] width 818 height 391
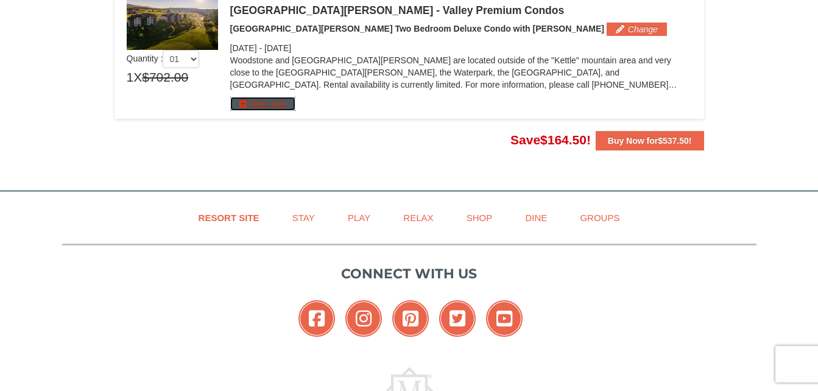
click at [282, 104] on button "More Info" at bounding box center [262, 103] width 65 height 13
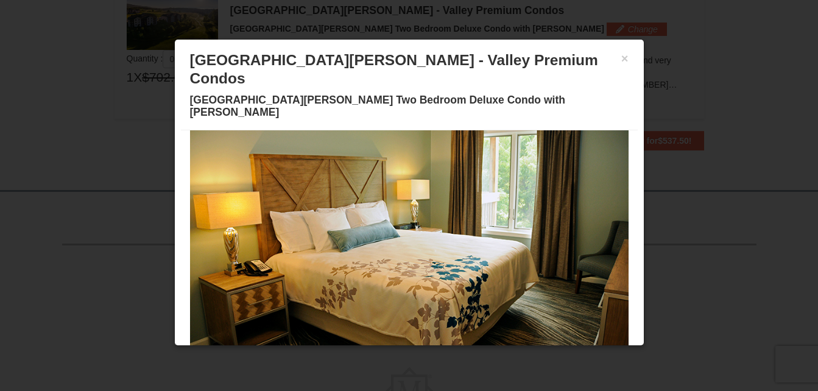
scroll to position [69, 0]
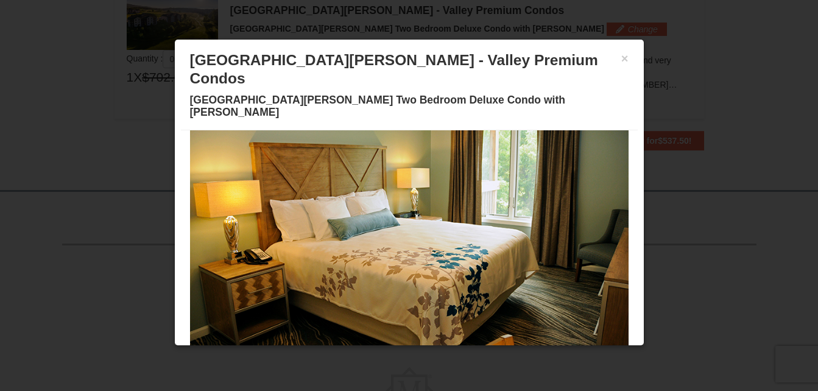
click at [333, 350] on span at bounding box center [336, 353] width 6 height 6
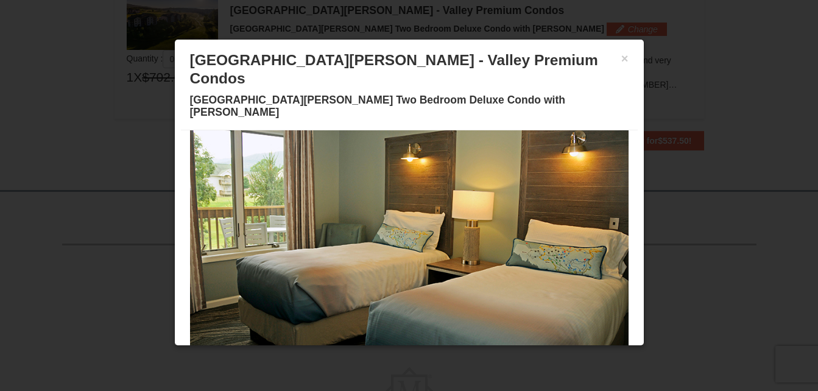
click at [363, 350] on span at bounding box center [366, 353] width 6 height 6
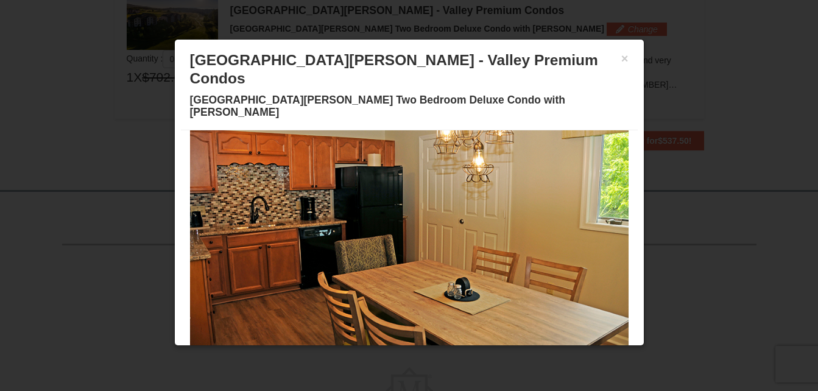
click at [377, 350] on span at bounding box center [380, 353] width 6 height 6
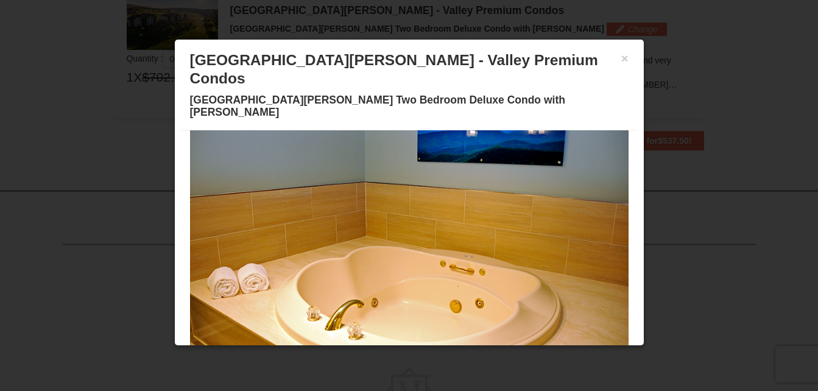
click at [388, 347] on button at bounding box center [395, 353] width 15 height 12
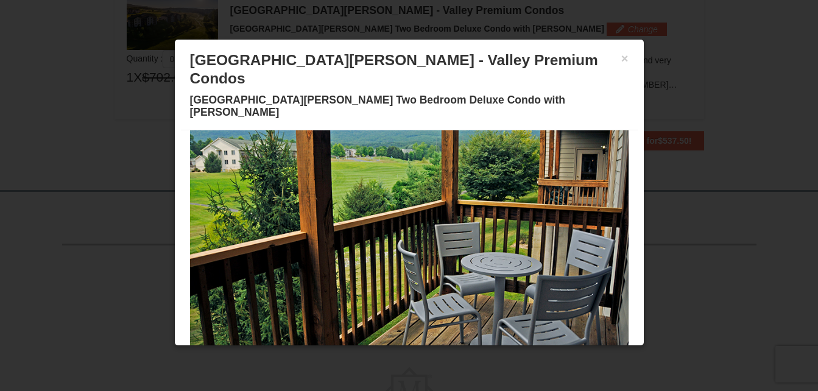
click at [406, 350] on span at bounding box center [409, 353] width 6 height 6
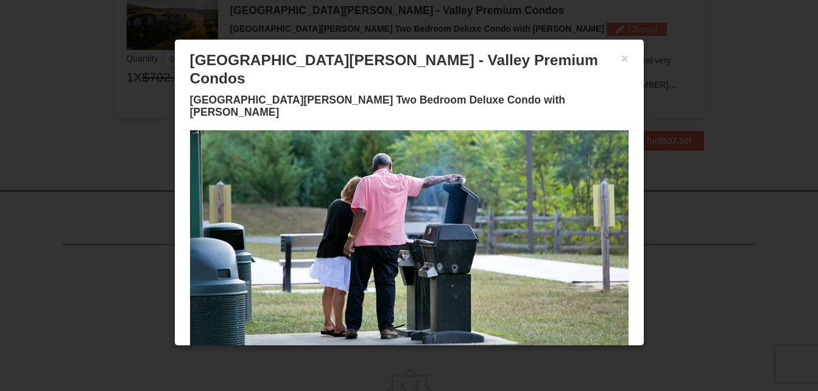
click at [421, 350] on span at bounding box center [424, 353] width 6 height 6
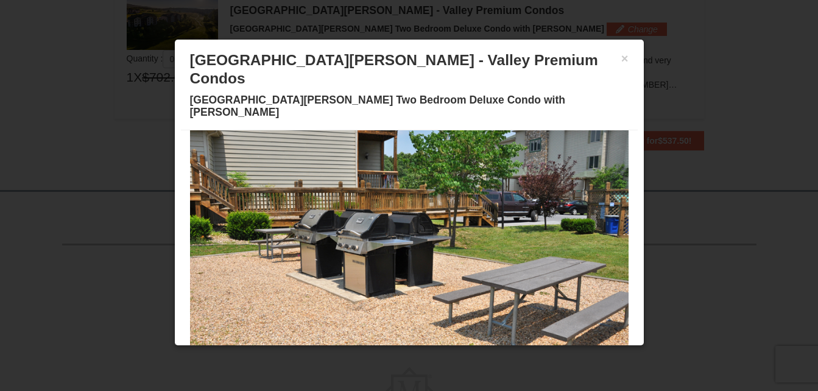
click at [432, 347] on button at bounding box center [438, 353] width 15 height 12
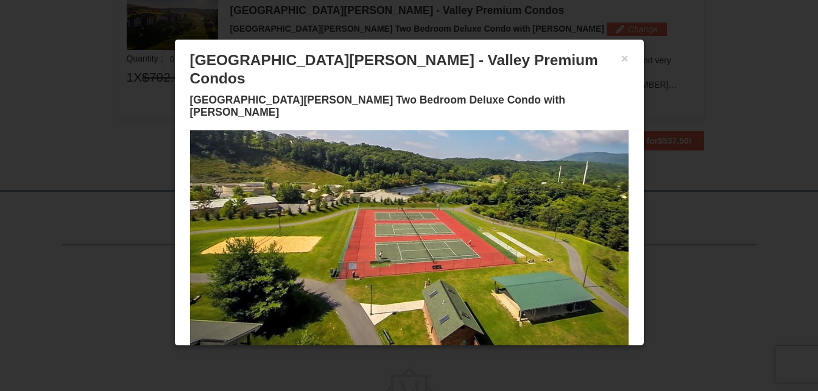
click at [449, 347] on button at bounding box center [453, 353] width 15 height 12
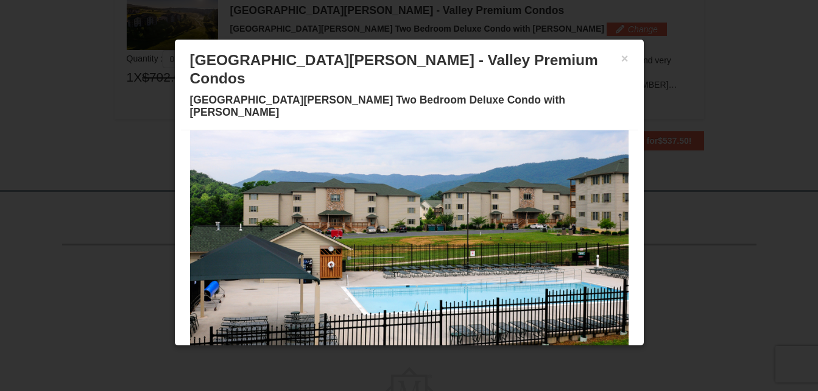
click at [465, 350] on span at bounding box center [468, 353] width 6 height 6
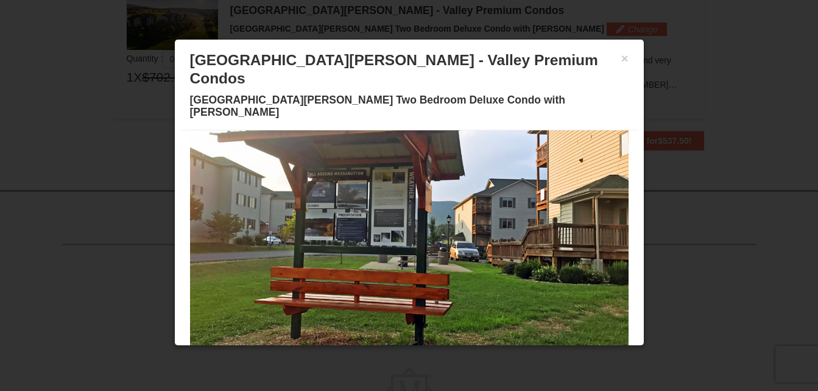
click at [475, 347] on button at bounding box center [482, 353] width 15 height 12
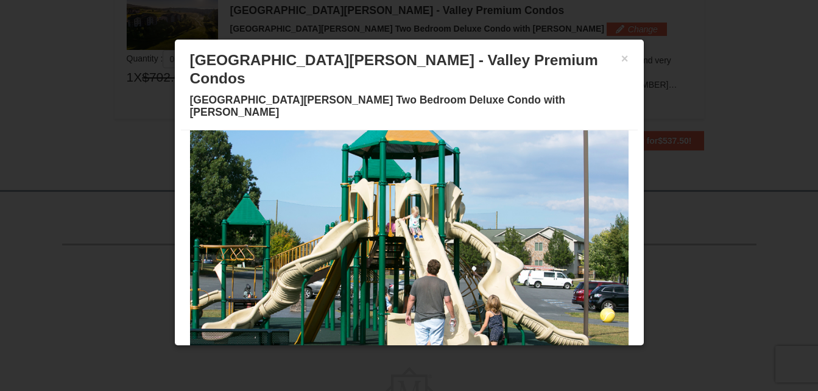
click at [492, 347] on button at bounding box center [497, 353] width 15 height 12
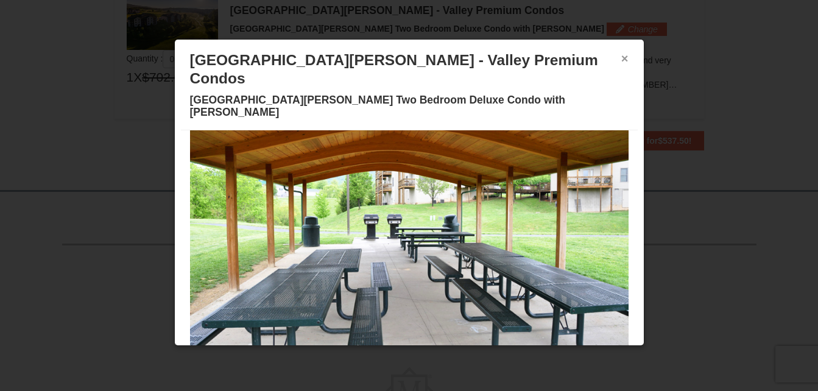
click at [622, 61] on button "×" at bounding box center [625, 58] width 7 height 12
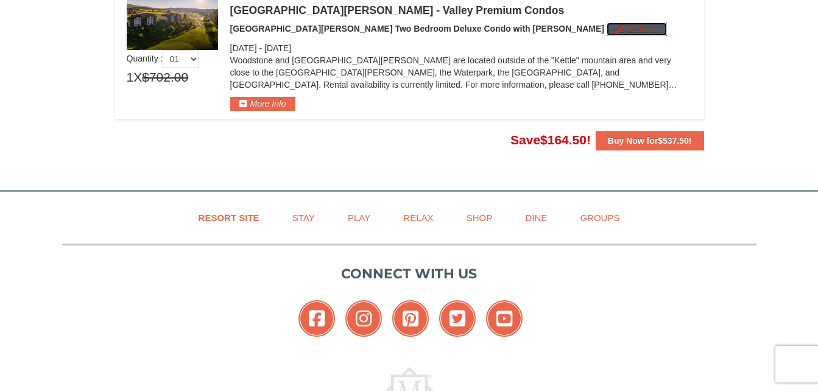
click at [607, 29] on button "Change" at bounding box center [637, 29] width 60 height 13
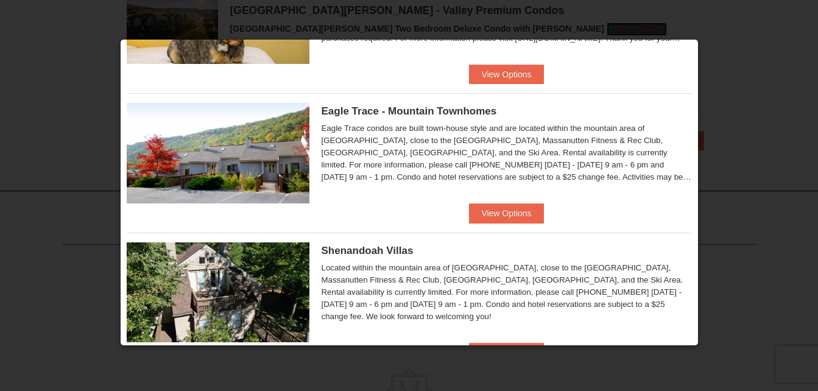
scroll to position [449, 0]
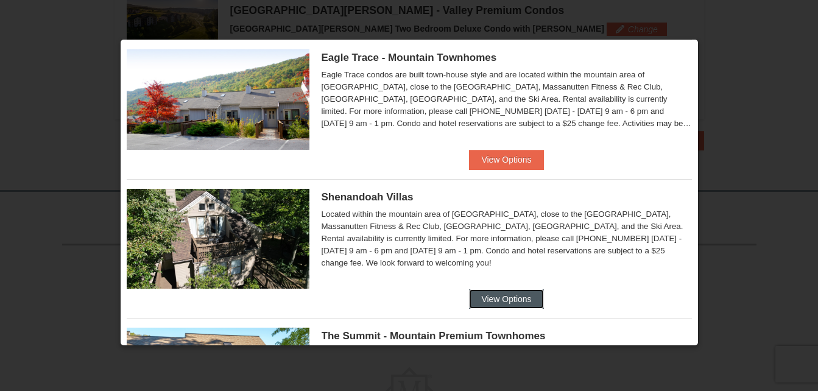
click at [492, 294] on button "View Options" at bounding box center [506, 299] width 74 height 20
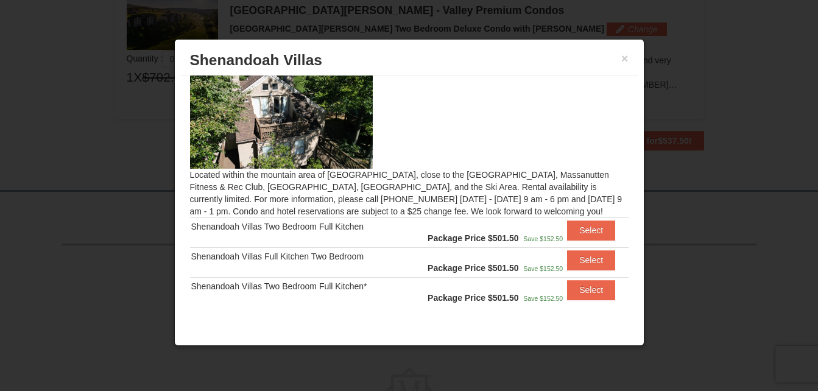
click at [567, 322] on div "× Shenandoah Villas Located within the mountain area of Massanutten, close to t…" at bounding box center [409, 192] width 470 height 307
click at [567, 318] on div "× Shenandoah Villas Located within the mountain area of Massanutten, close to t…" at bounding box center [409, 192] width 470 height 307
click at [580, 292] on button "Select" at bounding box center [591, 290] width 48 height 20
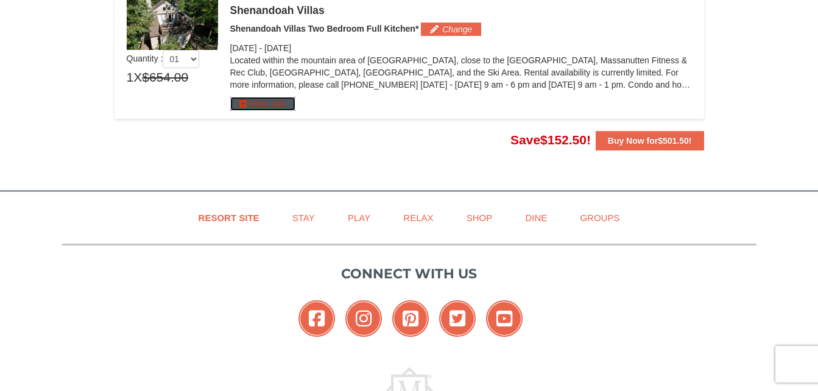
click at [260, 103] on button "More Info" at bounding box center [262, 103] width 65 height 13
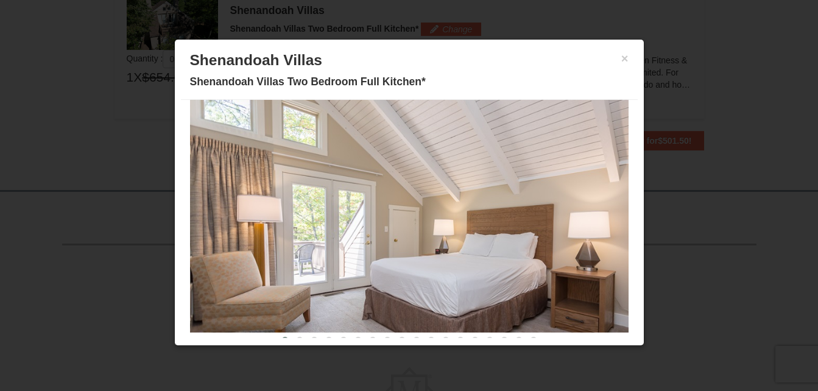
scroll to position [69, 0]
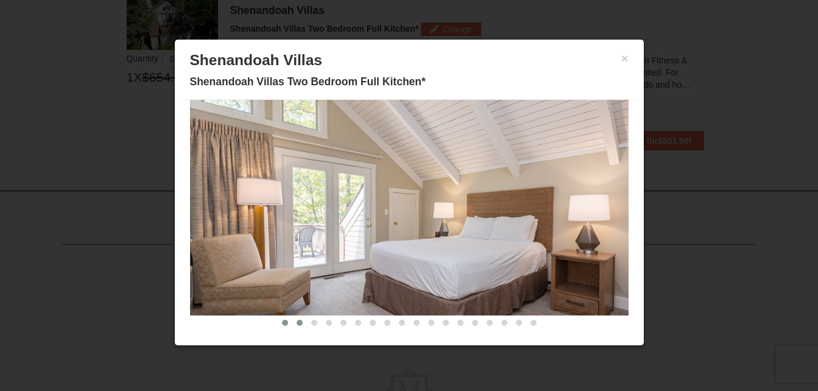
click at [297, 322] on span at bounding box center [300, 323] width 6 height 6
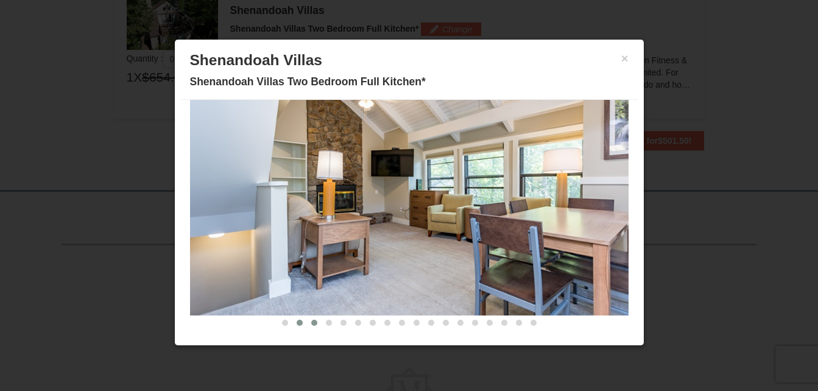
click at [307, 321] on button at bounding box center [314, 323] width 15 height 12
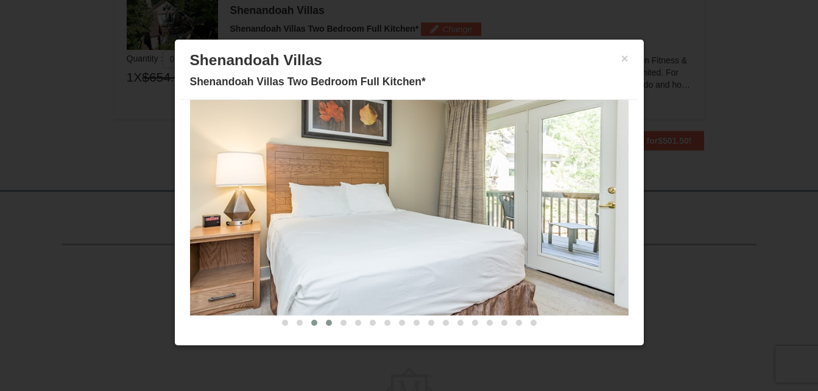
click at [326, 322] on span at bounding box center [329, 323] width 6 height 6
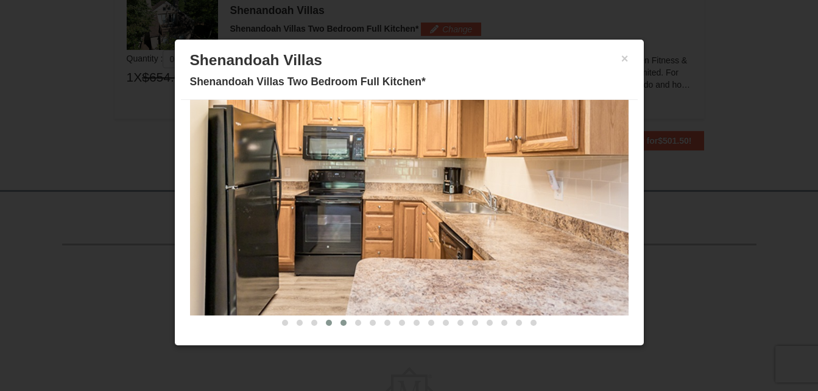
click at [341, 325] on span at bounding box center [344, 323] width 6 height 6
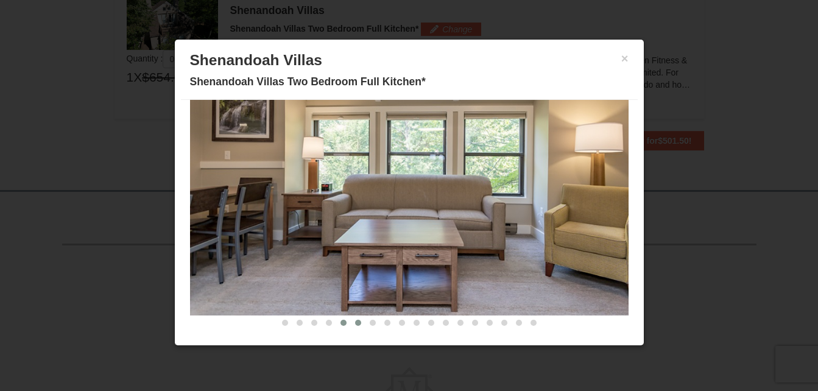
click at [355, 325] on span at bounding box center [358, 323] width 6 height 6
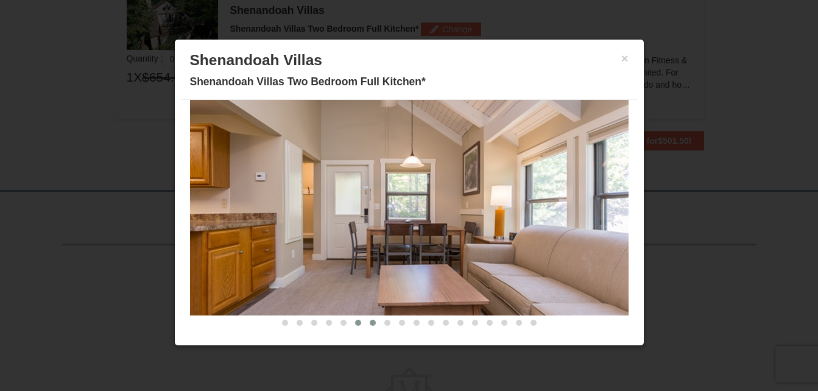
click at [370, 325] on span at bounding box center [373, 323] width 6 height 6
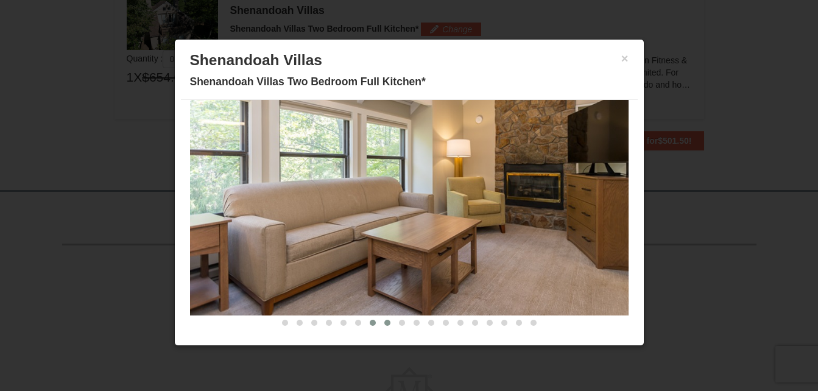
click at [380, 319] on button at bounding box center [387, 323] width 15 height 12
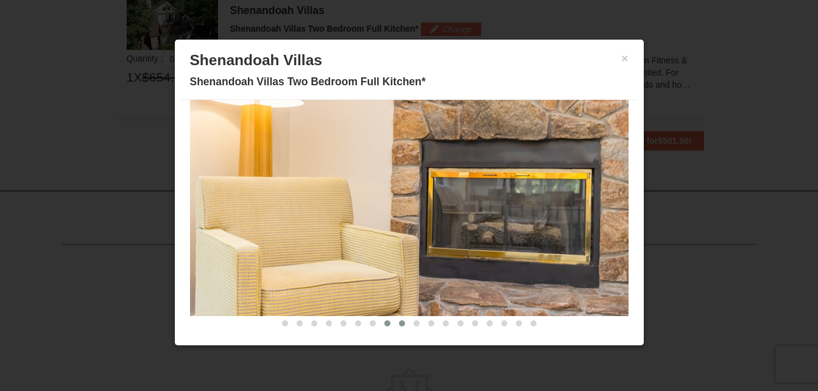
click at [395, 319] on button at bounding box center [402, 324] width 15 height 12
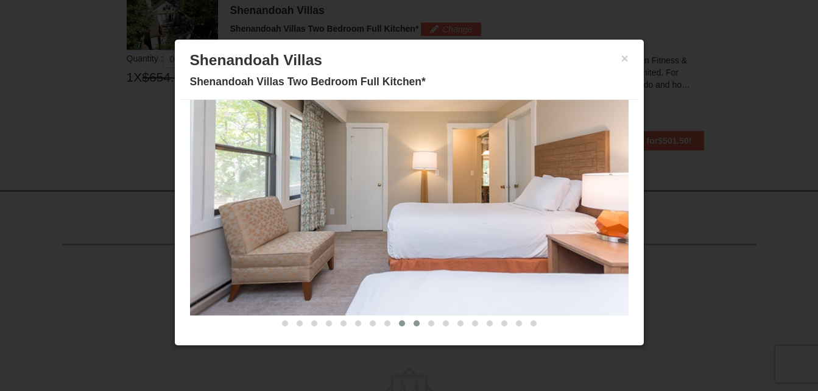
click at [410, 319] on button at bounding box center [417, 324] width 15 height 12
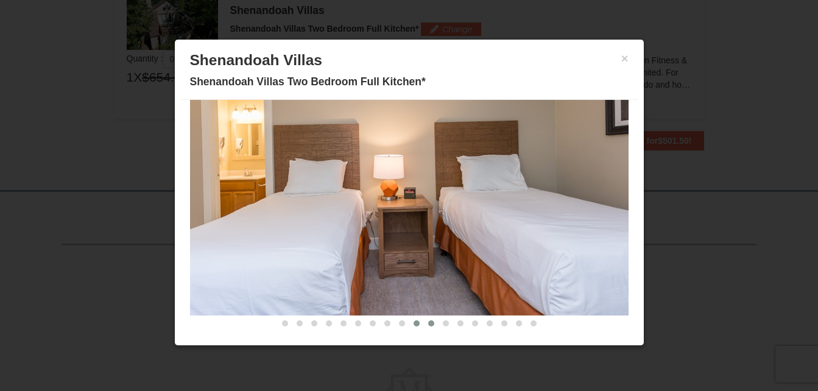
click at [424, 318] on button at bounding box center [431, 324] width 15 height 12
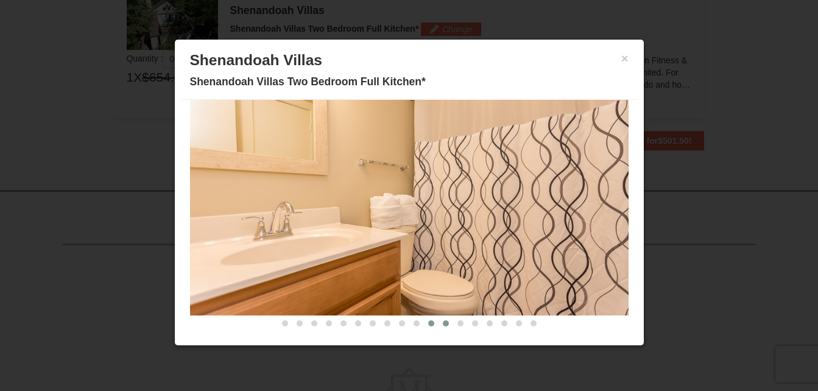
click at [439, 318] on button at bounding box center [446, 324] width 15 height 12
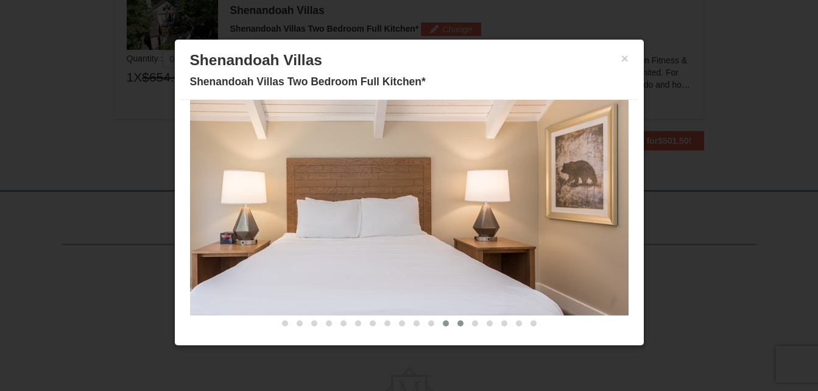
click at [453, 318] on button at bounding box center [460, 324] width 15 height 12
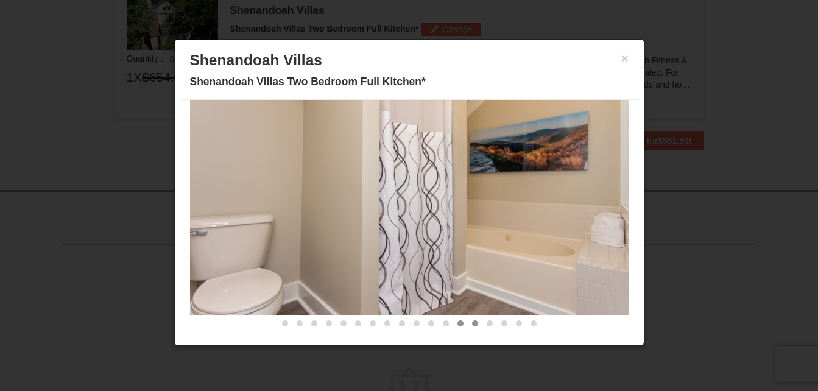
click at [468, 319] on button at bounding box center [475, 324] width 15 height 12
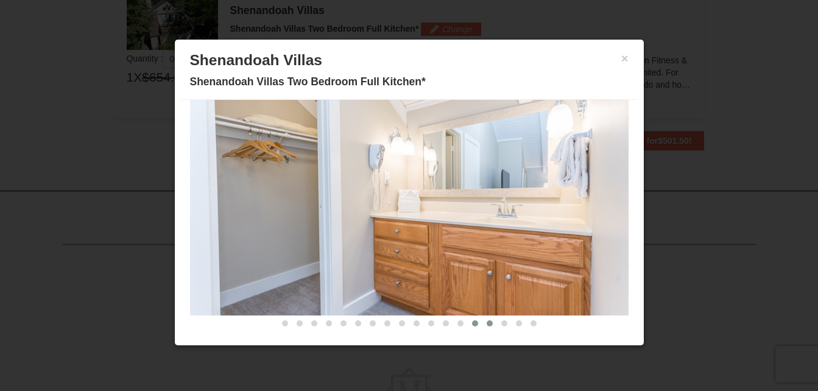
click at [487, 322] on button at bounding box center [490, 324] width 15 height 12
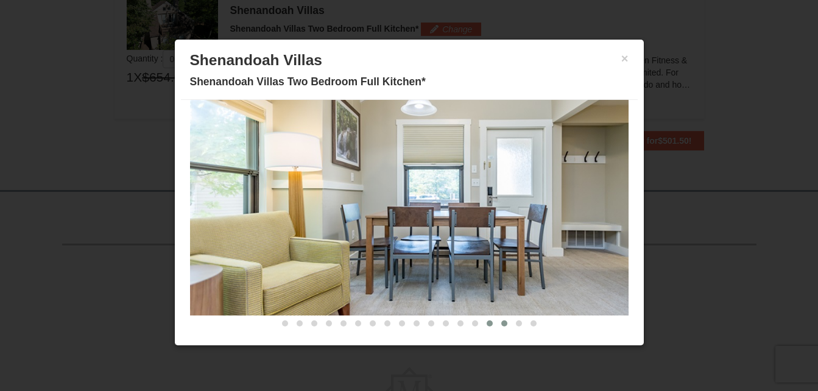
click at [502, 322] on span at bounding box center [505, 324] width 6 height 6
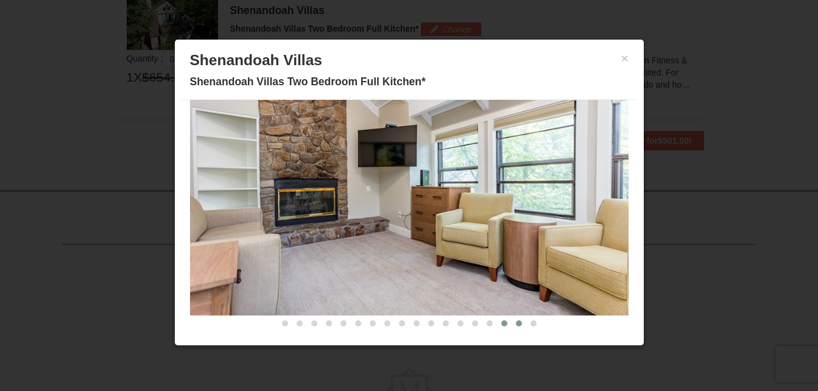
click at [516, 321] on span at bounding box center [519, 324] width 6 height 6
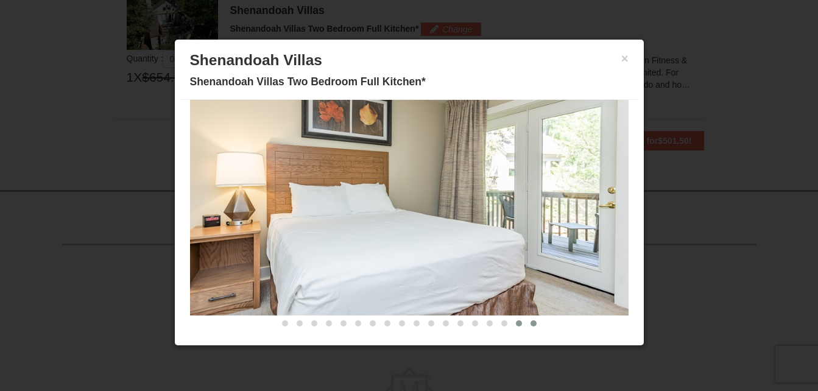
click at [527, 320] on button at bounding box center [534, 324] width 15 height 12
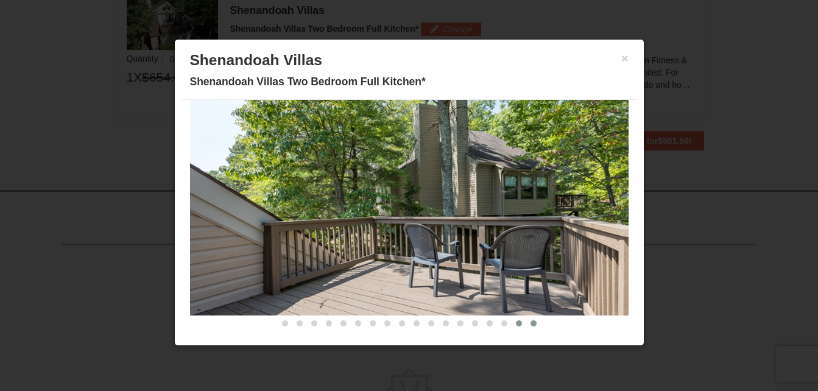
click at [516, 322] on span at bounding box center [519, 324] width 6 height 6
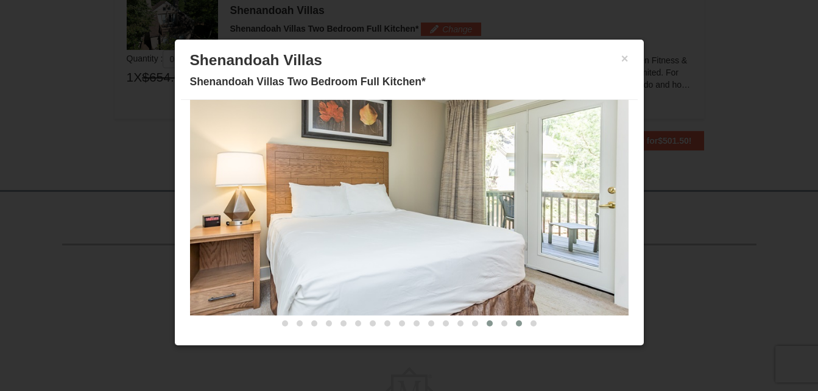
click at [483, 324] on button at bounding box center [490, 324] width 15 height 12
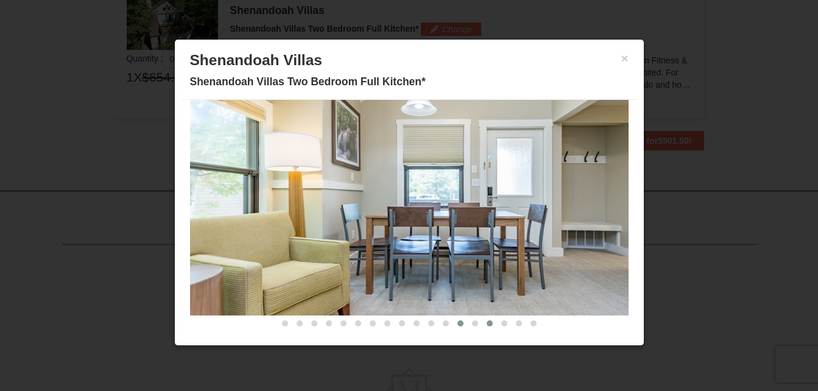
click at [458, 322] on span at bounding box center [461, 324] width 6 height 6
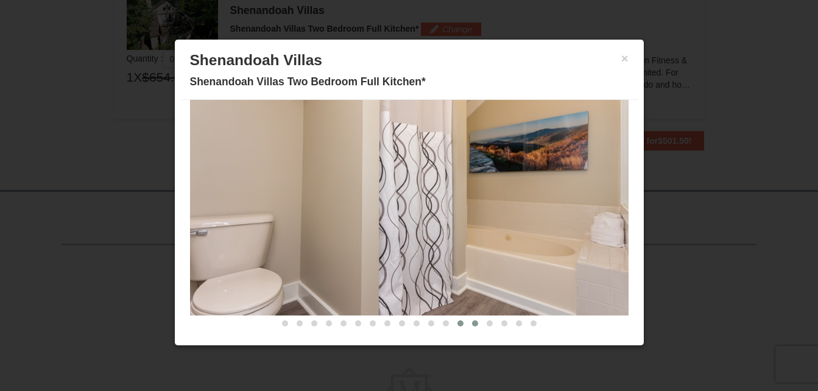
click at [472, 322] on span at bounding box center [475, 324] width 6 height 6
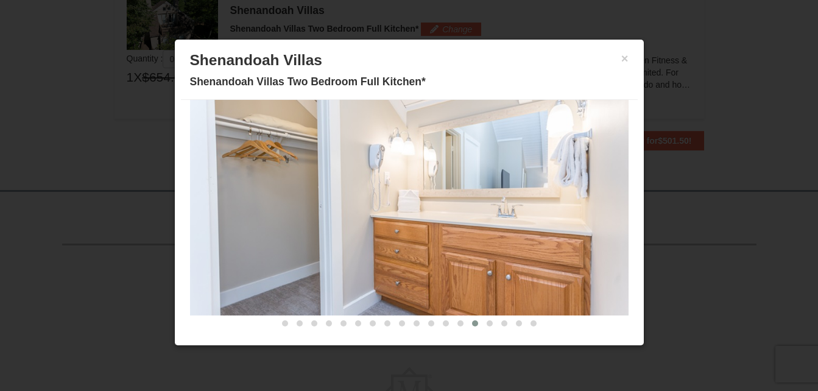
click at [472, 322] on span at bounding box center [475, 324] width 6 height 6
click at [443, 322] on span at bounding box center [446, 324] width 6 height 6
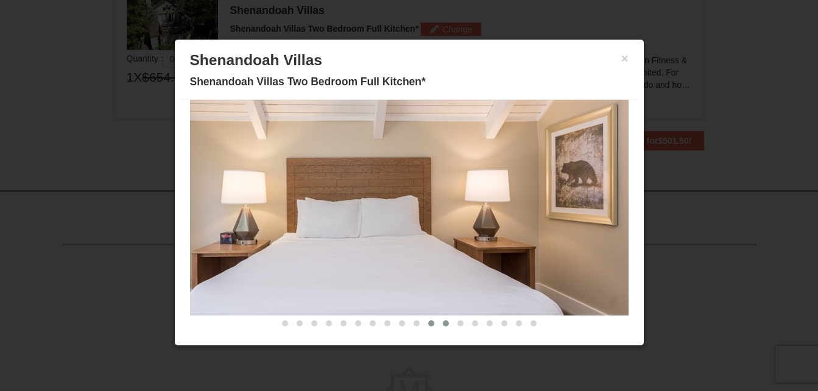
click at [424, 318] on button at bounding box center [431, 324] width 15 height 12
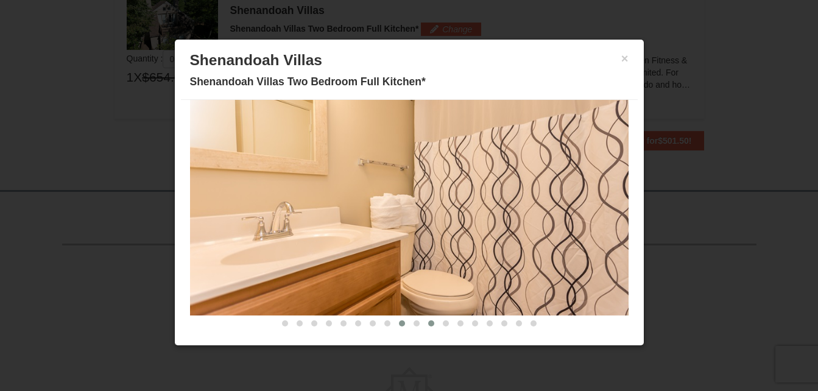
click at [399, 319] on button at bounding box center [402, 324] width 15 height 12
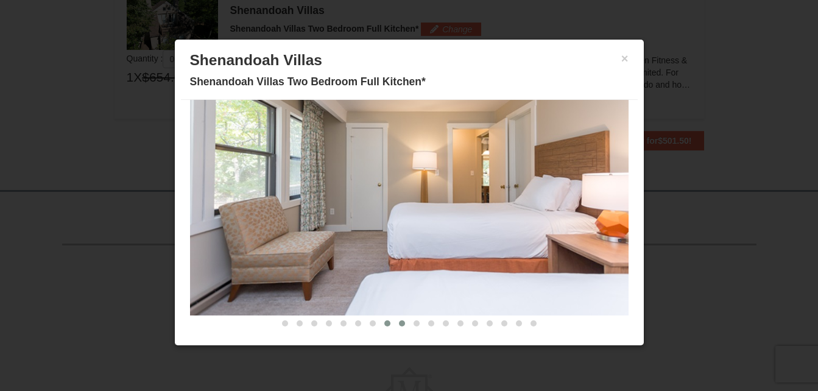
click at [382, 324] on button at bounding box center [387, 324] width 15 height 12
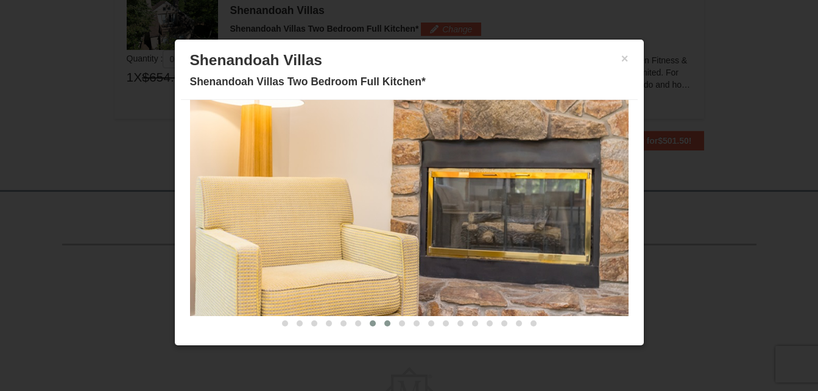
click at [370, 325] on span at bounding box center [373, 324] width 6 height 6
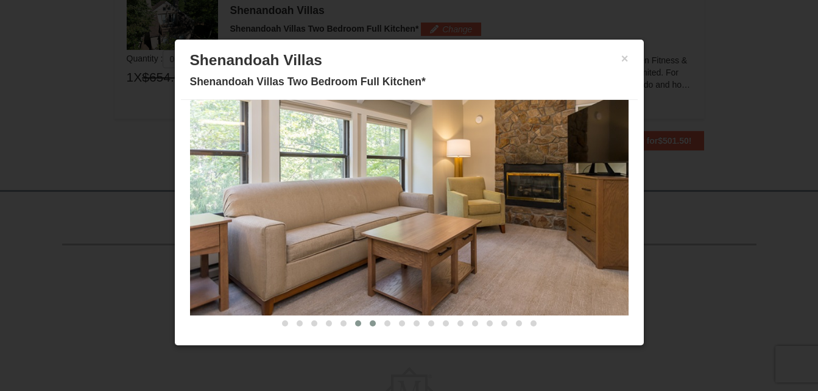
click at [351, 319] on button at bounding box center [358, 324] width 15 height 12
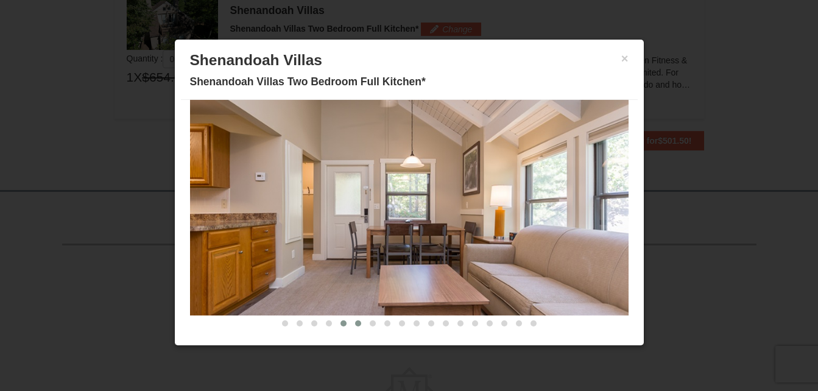
click at [336, 320] on button at bounding box center [343, 324] width 15 height 12
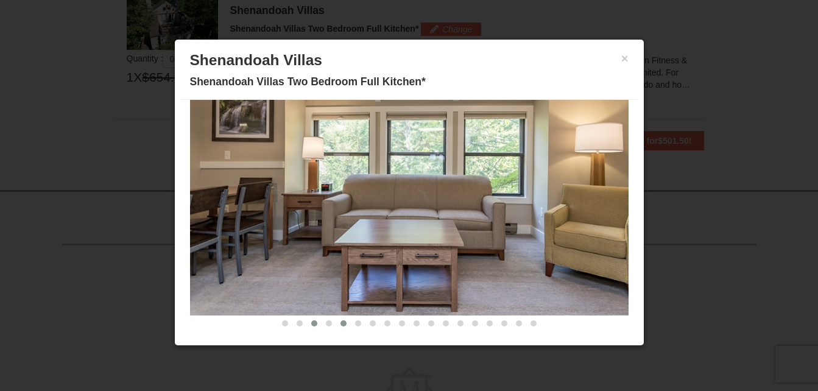
click at [311, 321] on span at bounding box center [314, 324] width 6 height 6
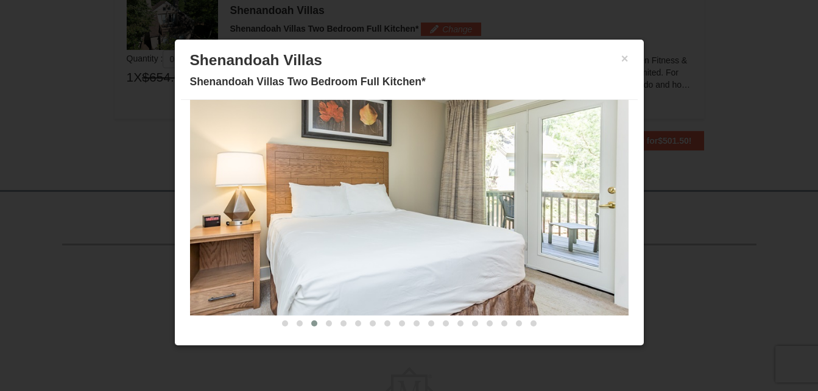
click at [311, 321] on span at bounding box center [314, 324] width 6 height 6
click at [297, 324] on span at bounding box center [300, 324] width 6 height 6
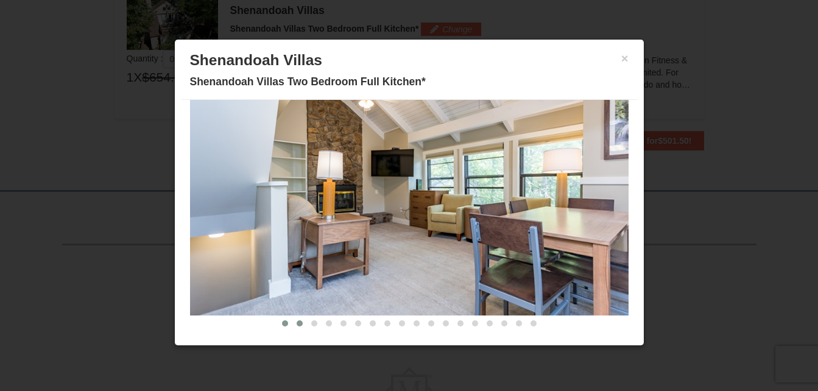
click at [282, 324] on span at bounding box center [285, 324] width 6 height 6
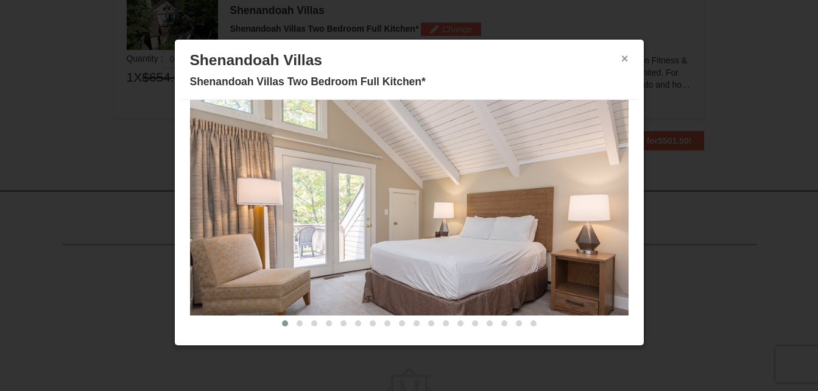
click at [622, 54] on button "×" at bounding box center [625, 58] width 7 height 12
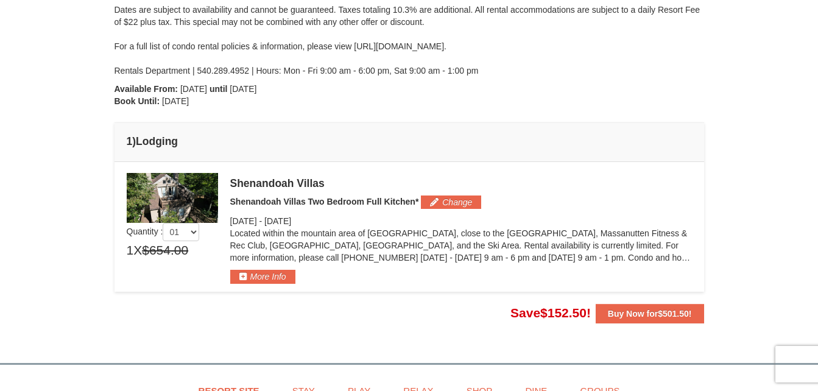
scroll to position [261, 0]
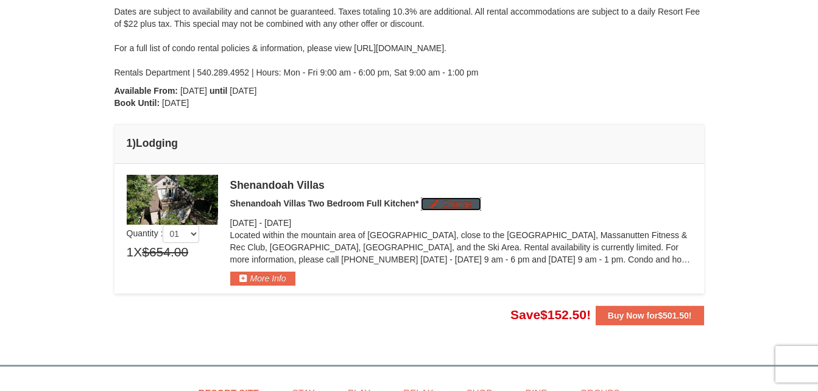
click at [451, 201] on button "Change" at bounding box center [451, 203] width 60 height 13
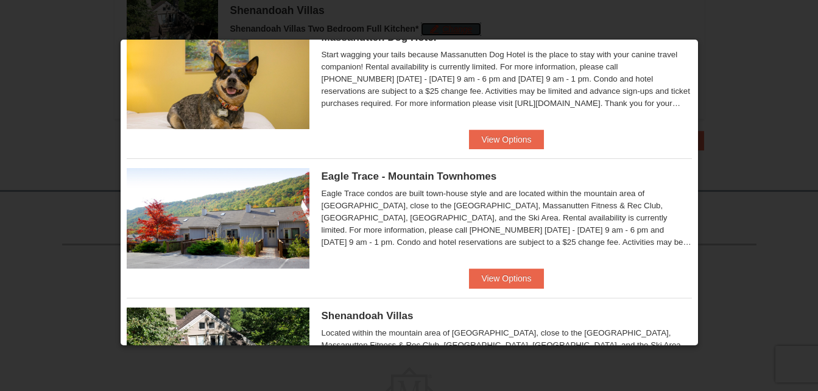
scroll to position [325, 0]
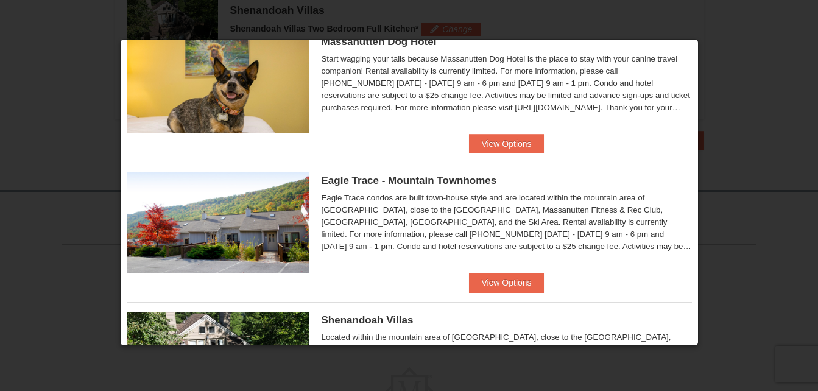
click at [701, 197] on div at bounding box center [409, 195] width 818 height 391
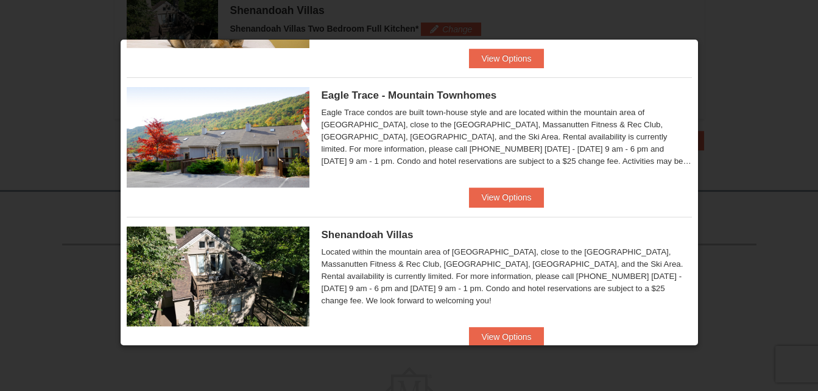
scroll to position [406, 0]
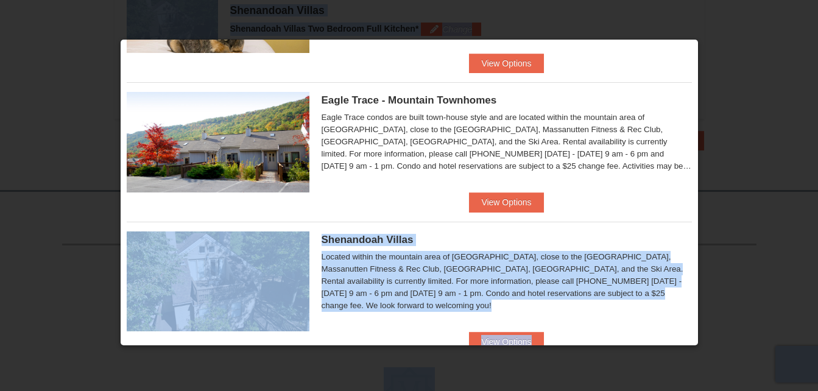
drag, startPoint x: 700, startPoint y: 217, endPoint x: 697, endPoint y: 201, distance: 16.1
click at [697, 201] on body "Browser Not Supported We notice you are using a browser which will not provide …" at bounding box center [409, 23] width 818 height 919
click at [609, 204] on li "Eagle Trace - Mountain Townhomes Eagle Trace One Bedroom Townhouse with Full Ki…" at bounding box center [410, 147] width 566 height 130
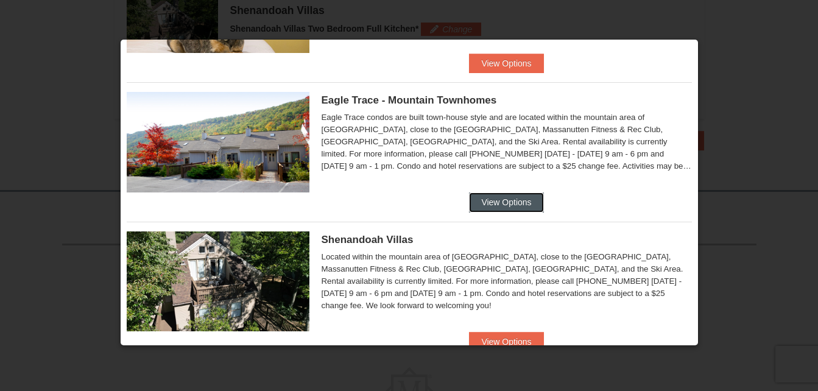
click at [527, 201] on button "View Options" at bounding box center [506, 203] width 74 height 20
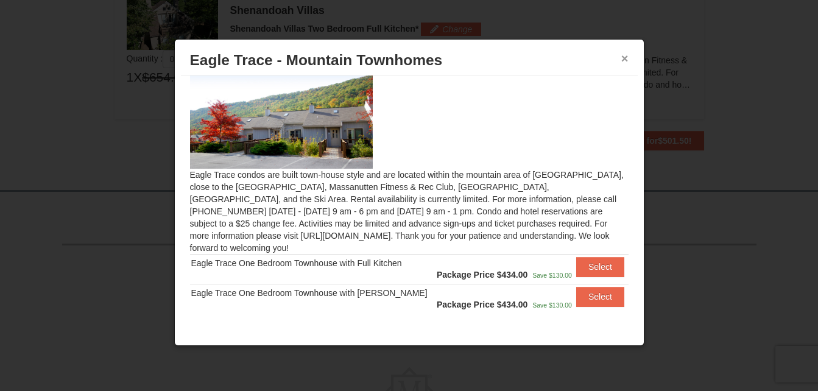
click at [623, 59] on button "×" at bounding box center [625, 58] width 7 height 12
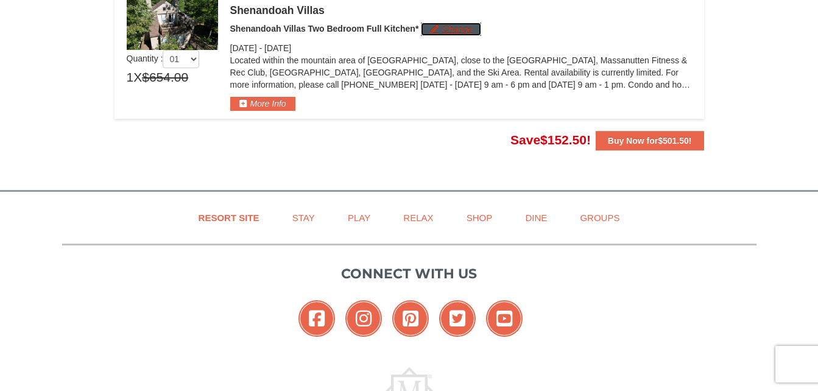
click at [424, 27] on button "Change" at bounding box center [451, 29] width 60 height 13
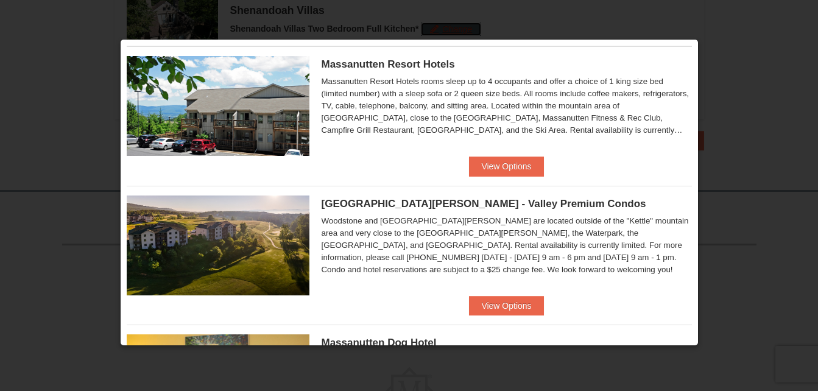
scroll to position [23, 0]
